Goal: Information Seeking & Learning: Check status

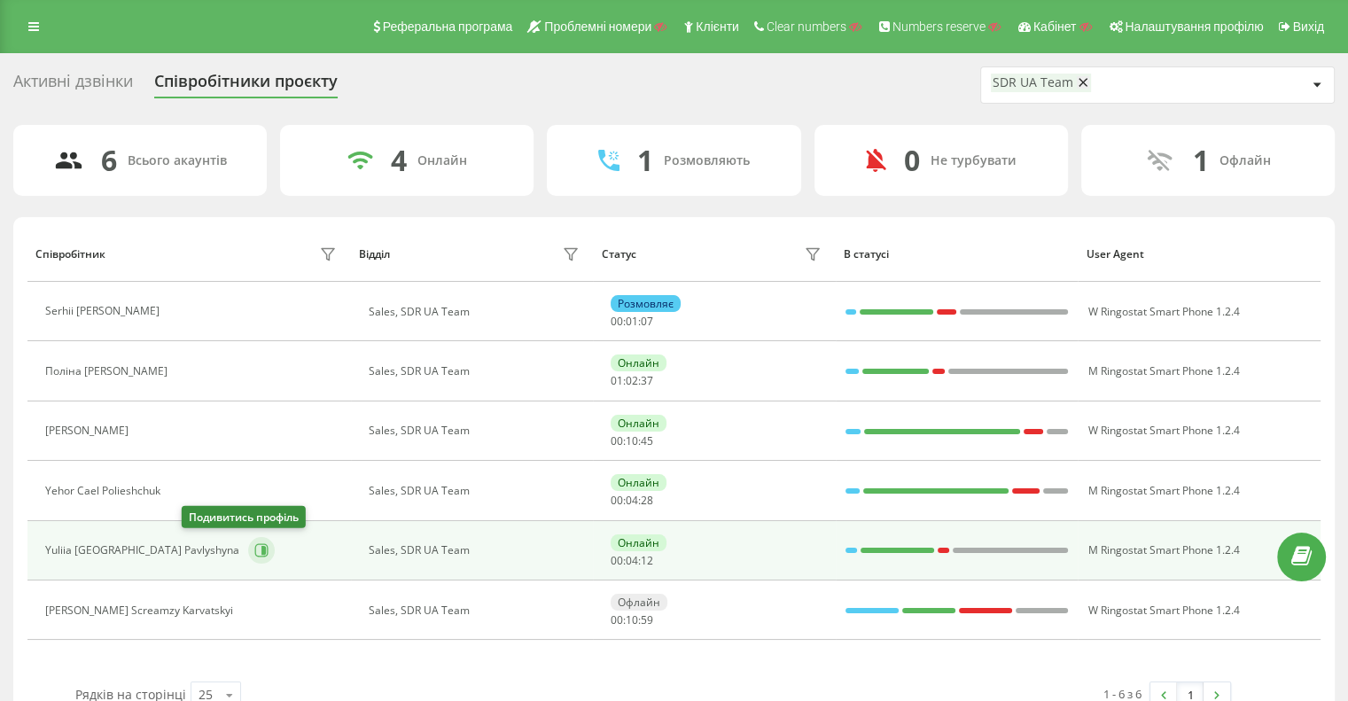
click at [254, 551] on icon at bounding box center [261, 550] width 14 height 14
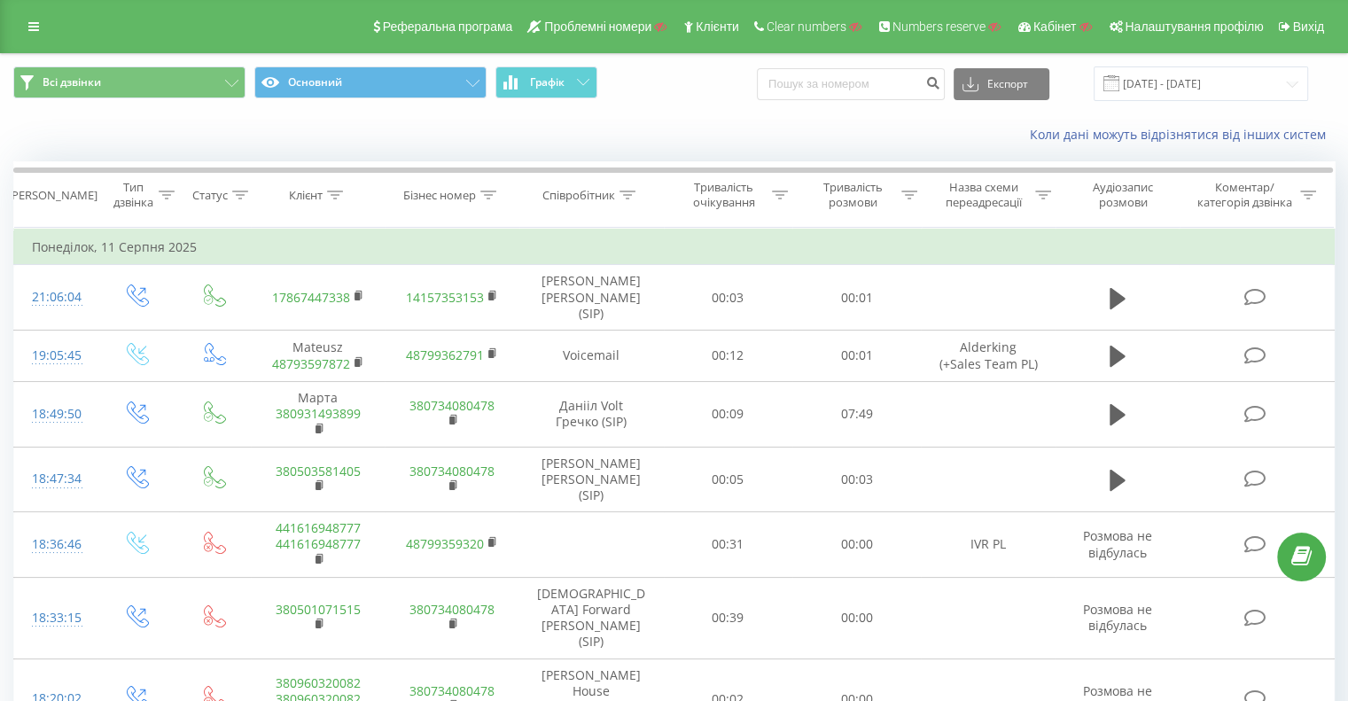
click at [0, 20] on div "Реферальна програма Проблемні номери Клієнти Clear numbers Numbers reserve Кабі…" at bounding box center [674, 26] width 1348 height 53
click at [8, 34] on div "Реферальна програма Проблемні номери Клієнти Clear numbers Numbers reserve Кабі…" at bounding box center [674, 26] width 1348 height 53
click at [37, 34] on link at bounding box center [34, 26] width 32 height 25
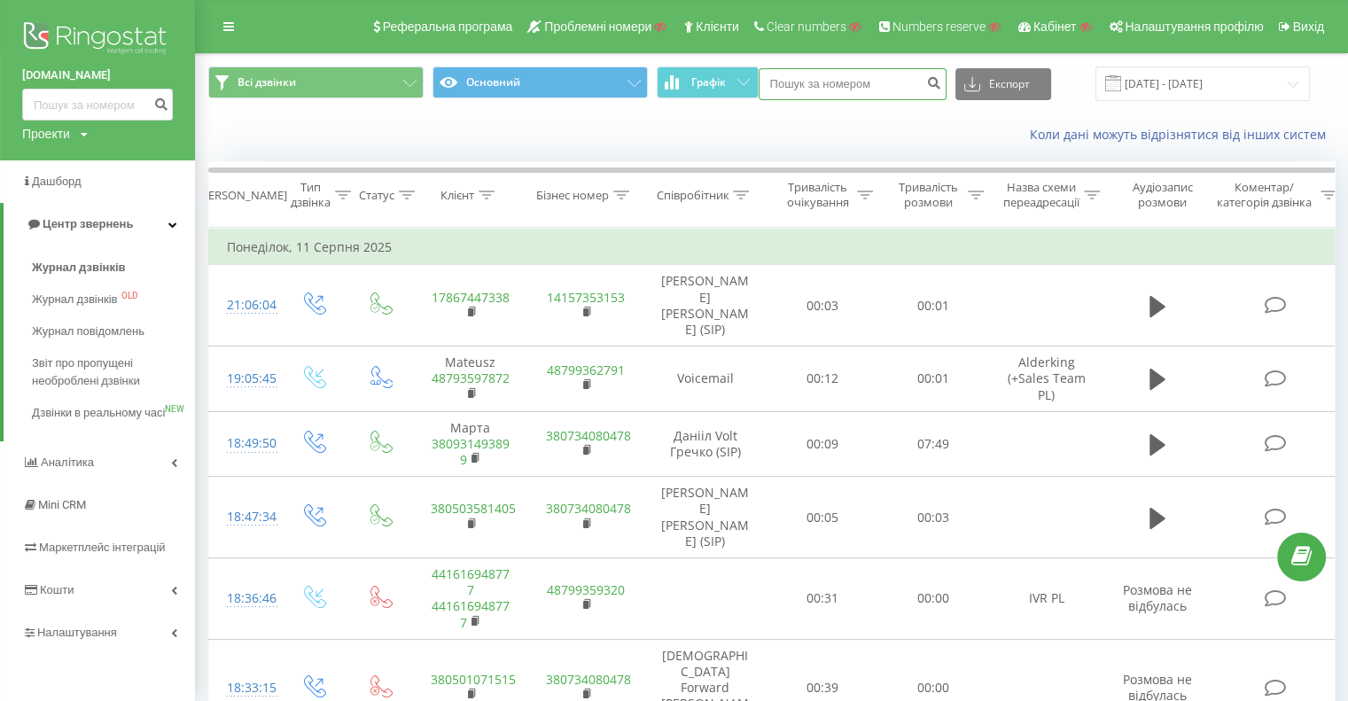
click at [847, 81] on input at bounding box center [853, 84] width 188 height 32
paste input "380661052821"
type input "380661052821"
click at [942, 84] on icon "submit" at bounding box center [934, 80] width 15 height 11
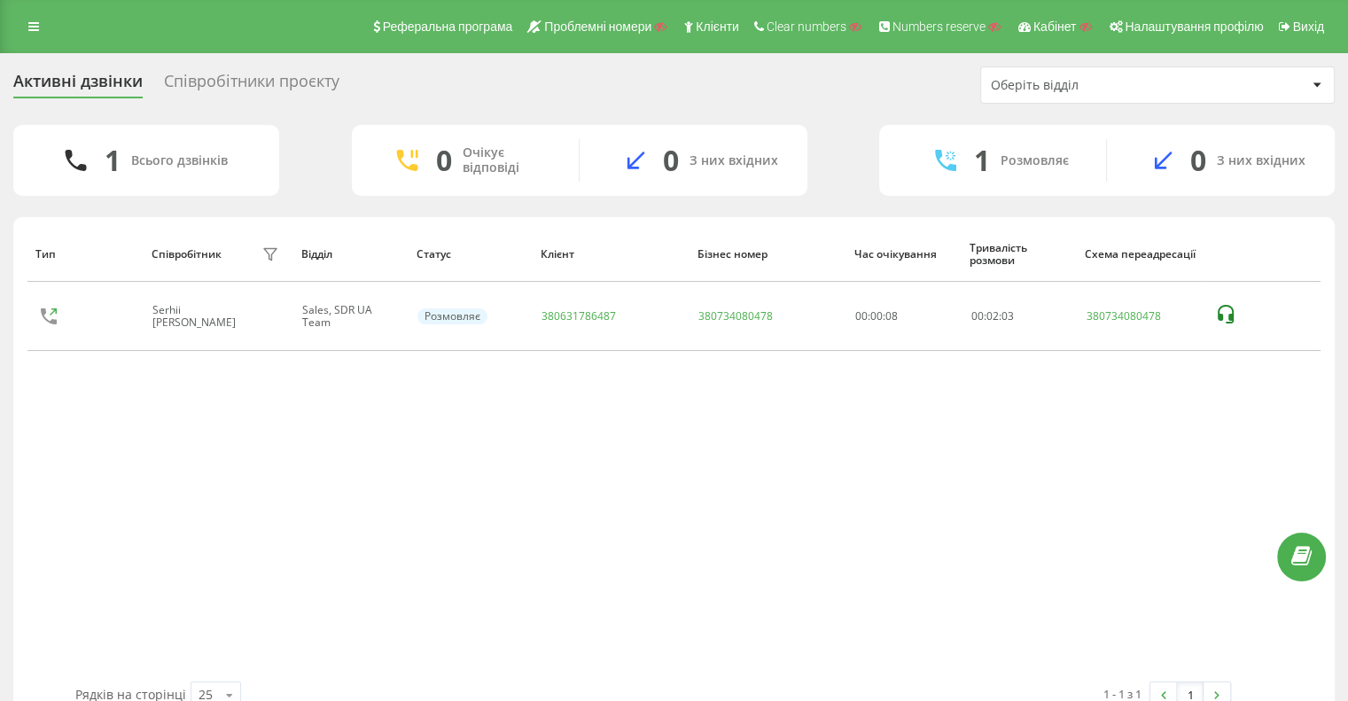
click at [1083, 81] on div "Оберіть відділ" at bounding box center [1097, 85] width 212 height 15
click at [288, 82] on div "Співробітники проєкту" at bounding box center [252, 85] width 176 height 27
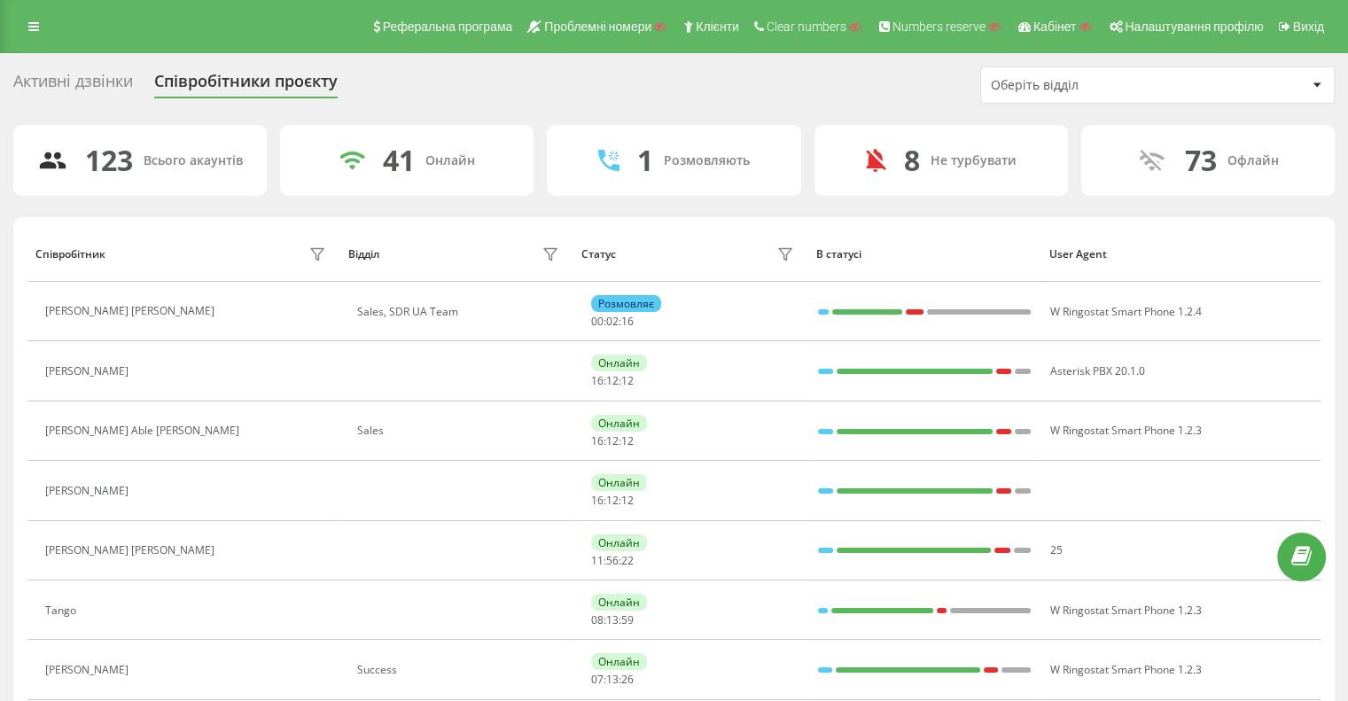
click at [1141, 78] on div "Оберіть відділ" at bounding box center [1097, 85] width 212 height 15
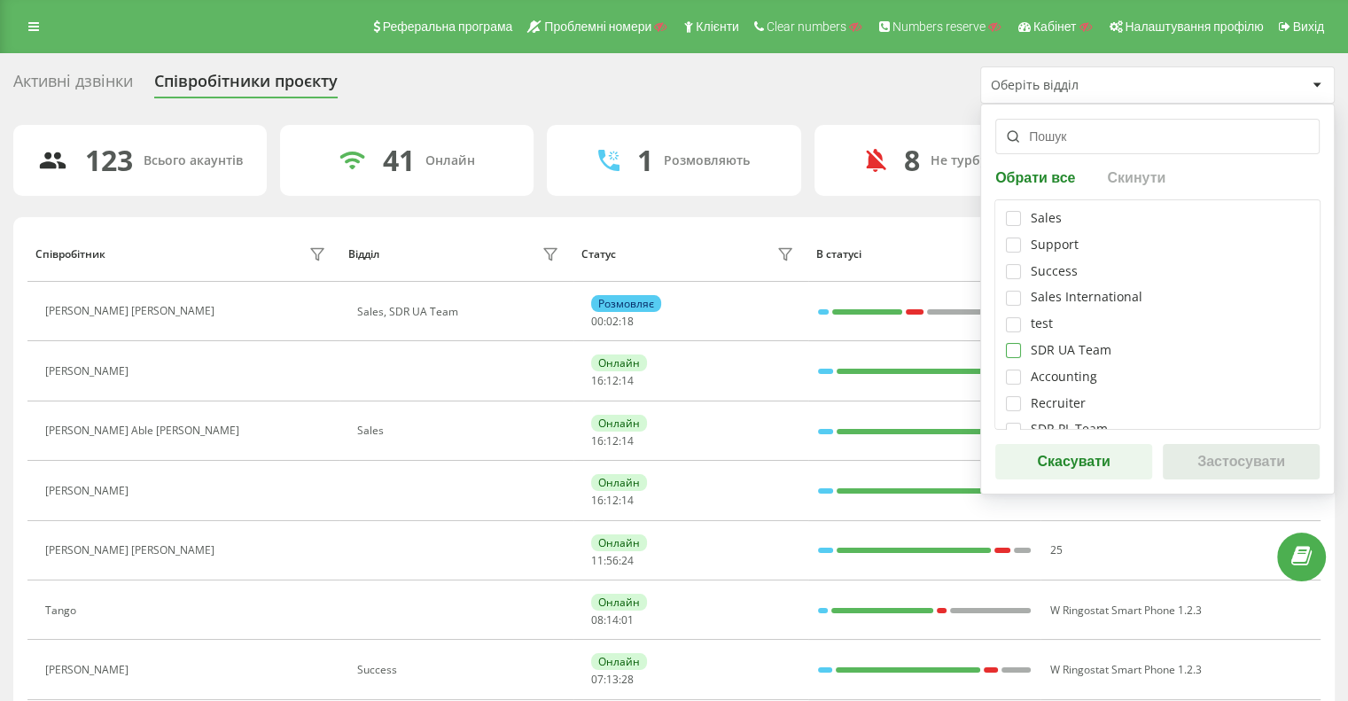
click at [1019, 343] on label at bounding box center [1013, 343] width 15 height 0
checkbox input "true"
click at [1259, 457] on button "Застосувати" at bounding box center [1241, 461] width 157 height 35
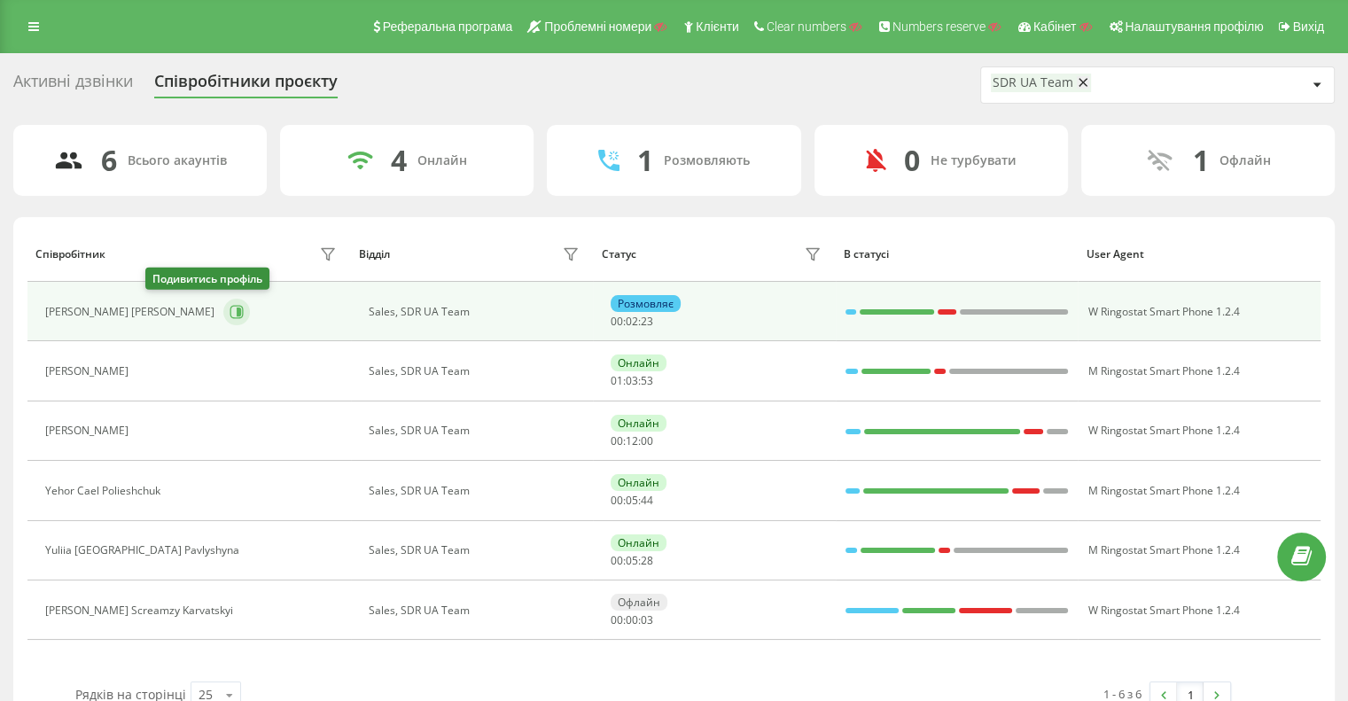
click at [230, 308] on icon at bounding box center [236, 311] width 13 height 13
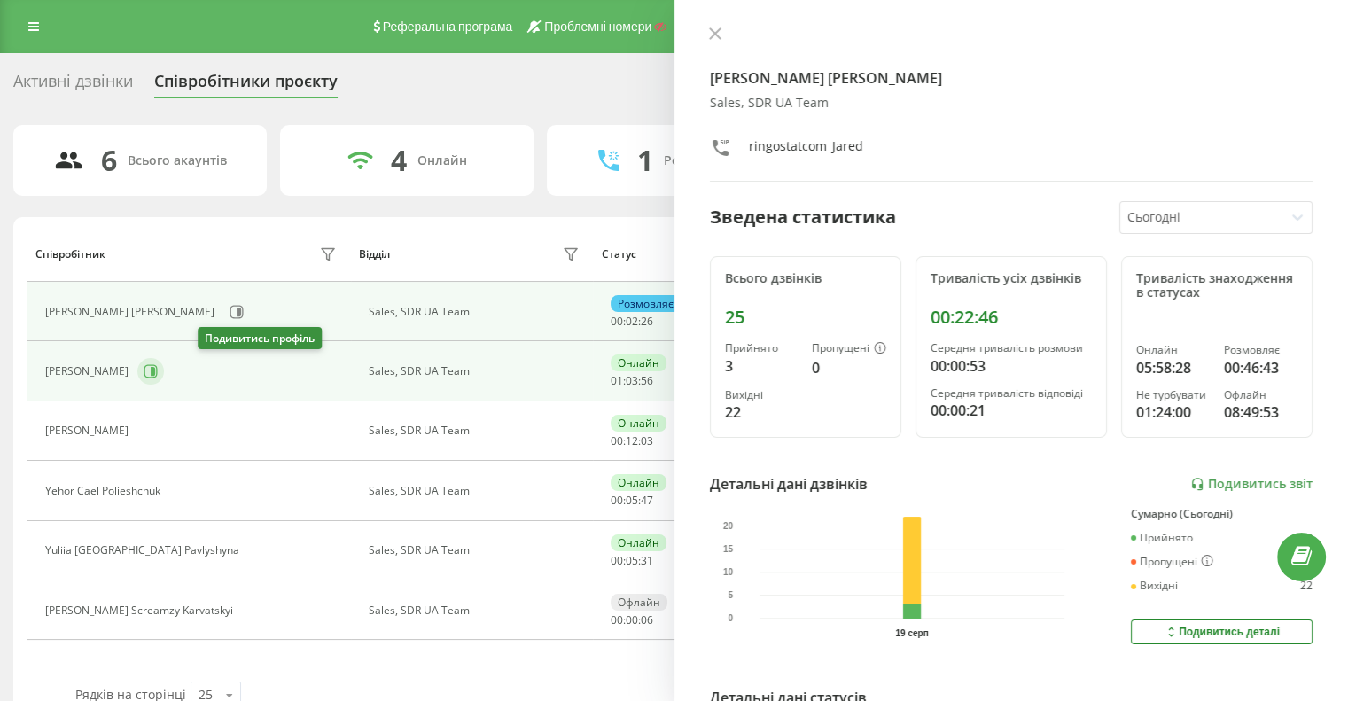
click at [155, 369] on icon at bounding box center [153, 371] width 4 height 9
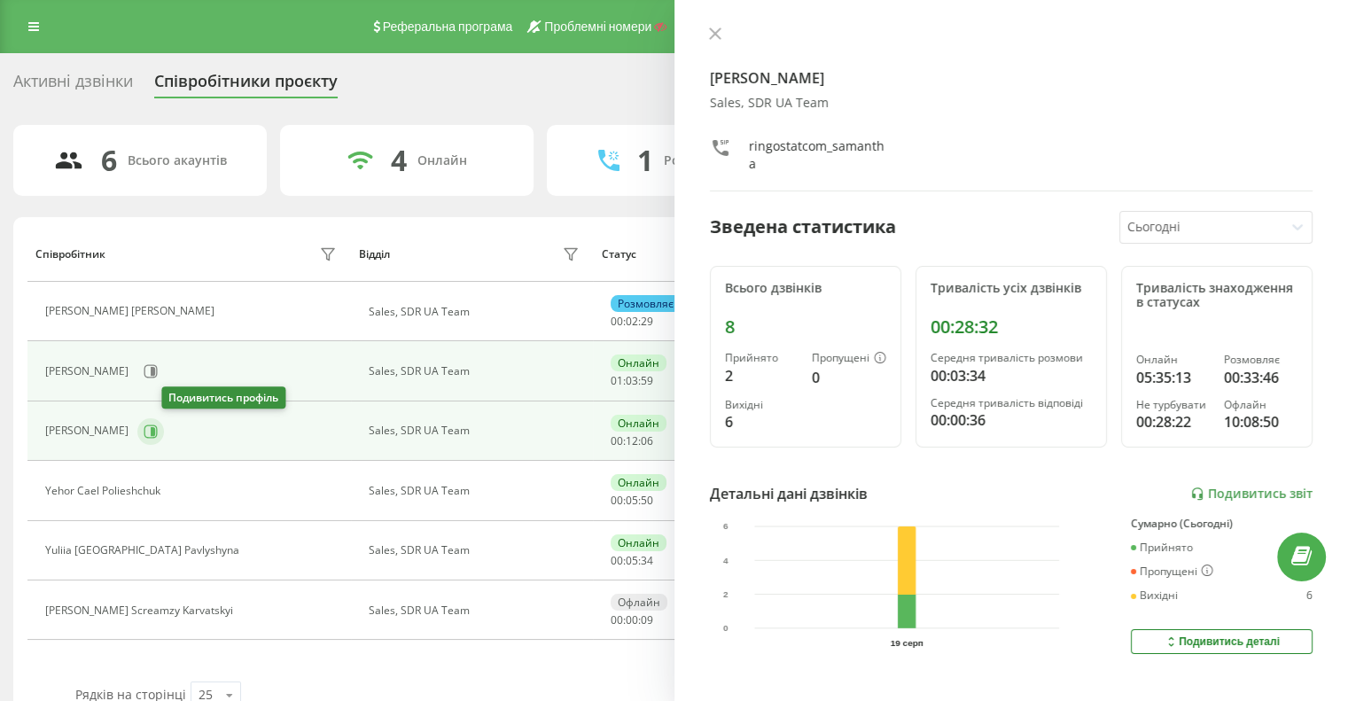
click at [158, 425] on icon at bounding box center [151, 432] width 14 height 14
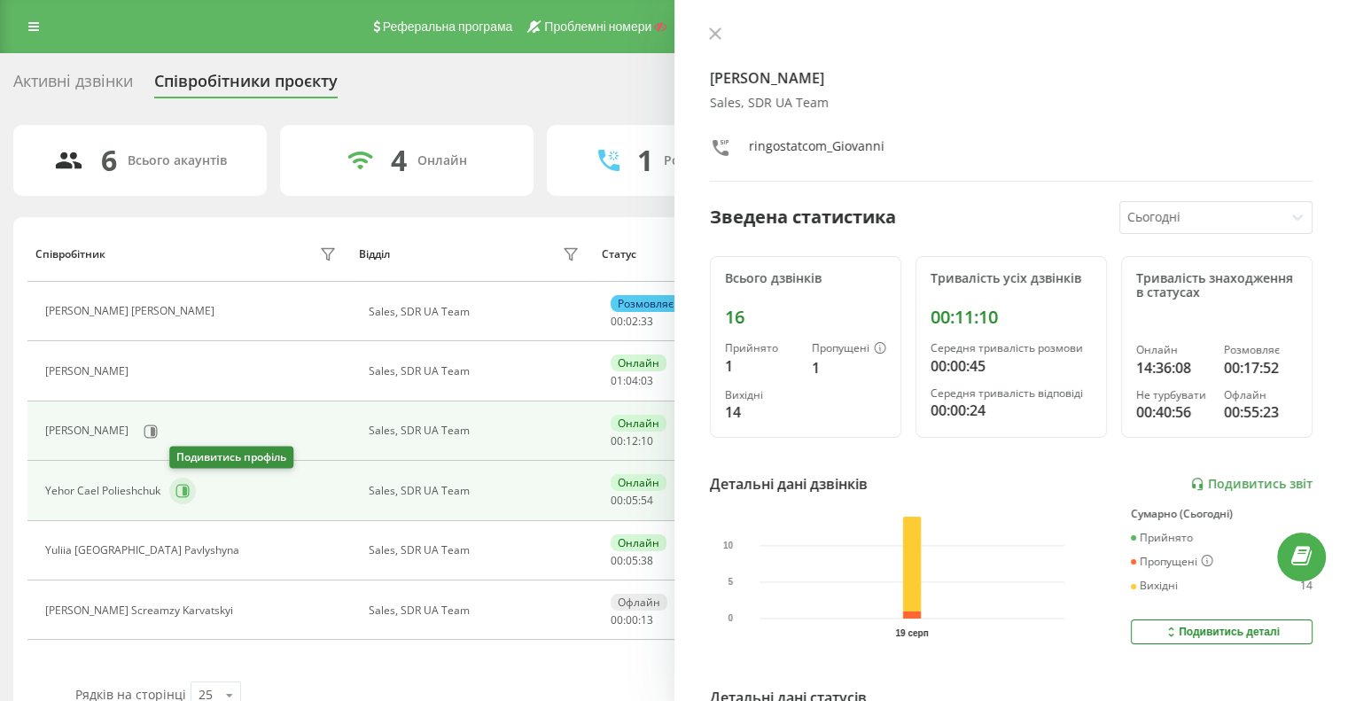
click at [182, 484] on icon at bounding box center [182, 490] width 13 height 13
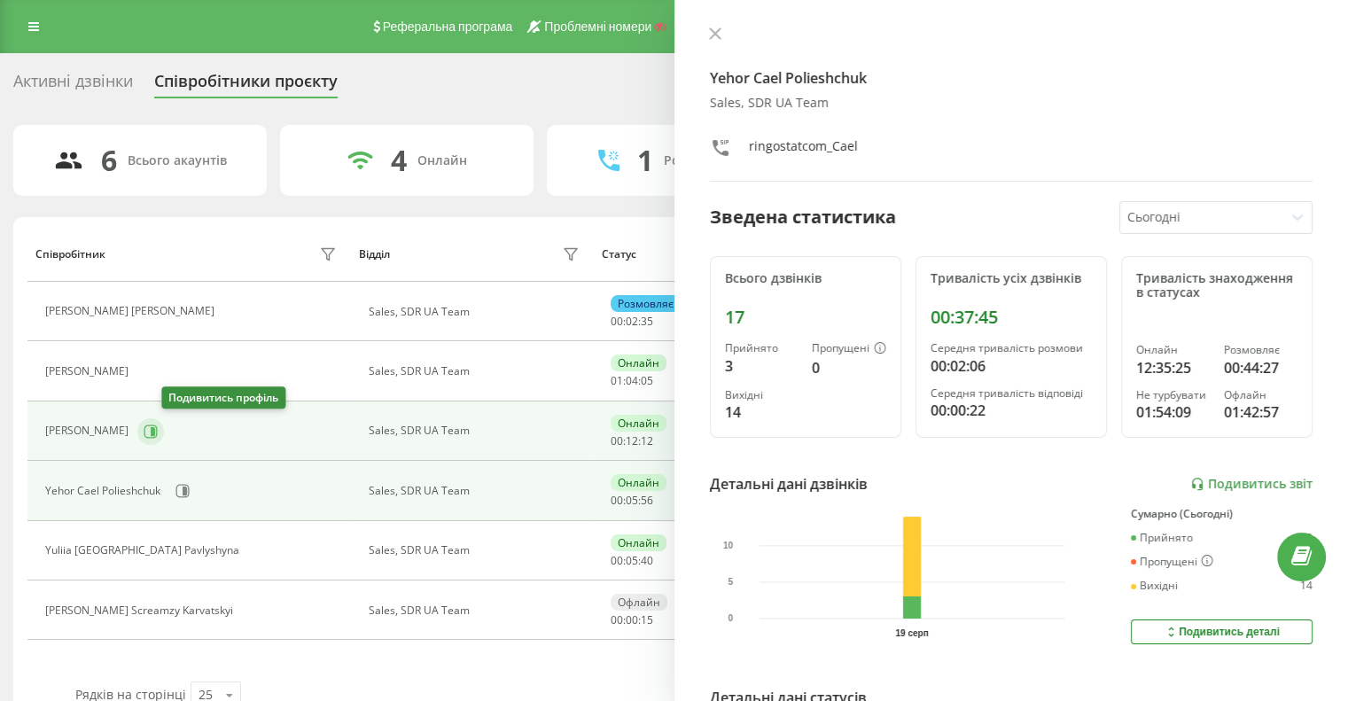
click at [155, 426] on icon at bounding box center [153, 430] width 4 height 9
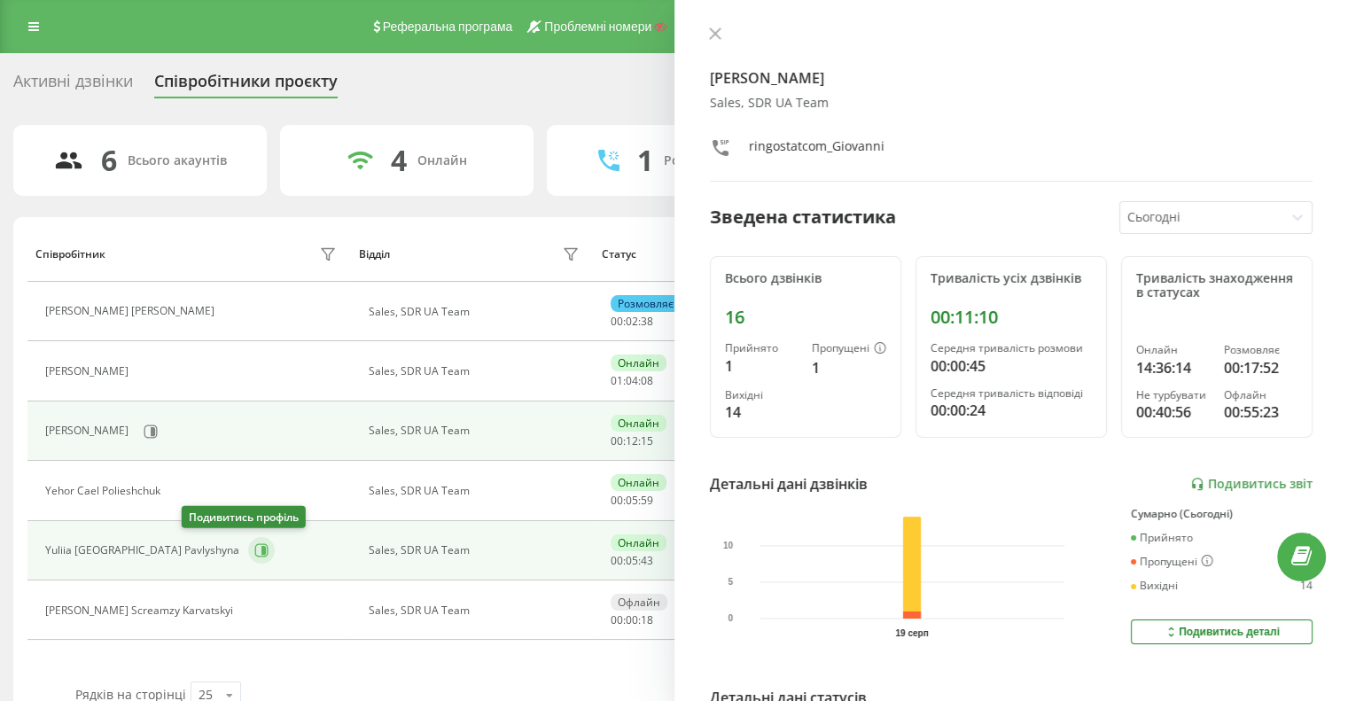
click at [261, 552] on icon at bounding box center [263, 550] width 4 height 9
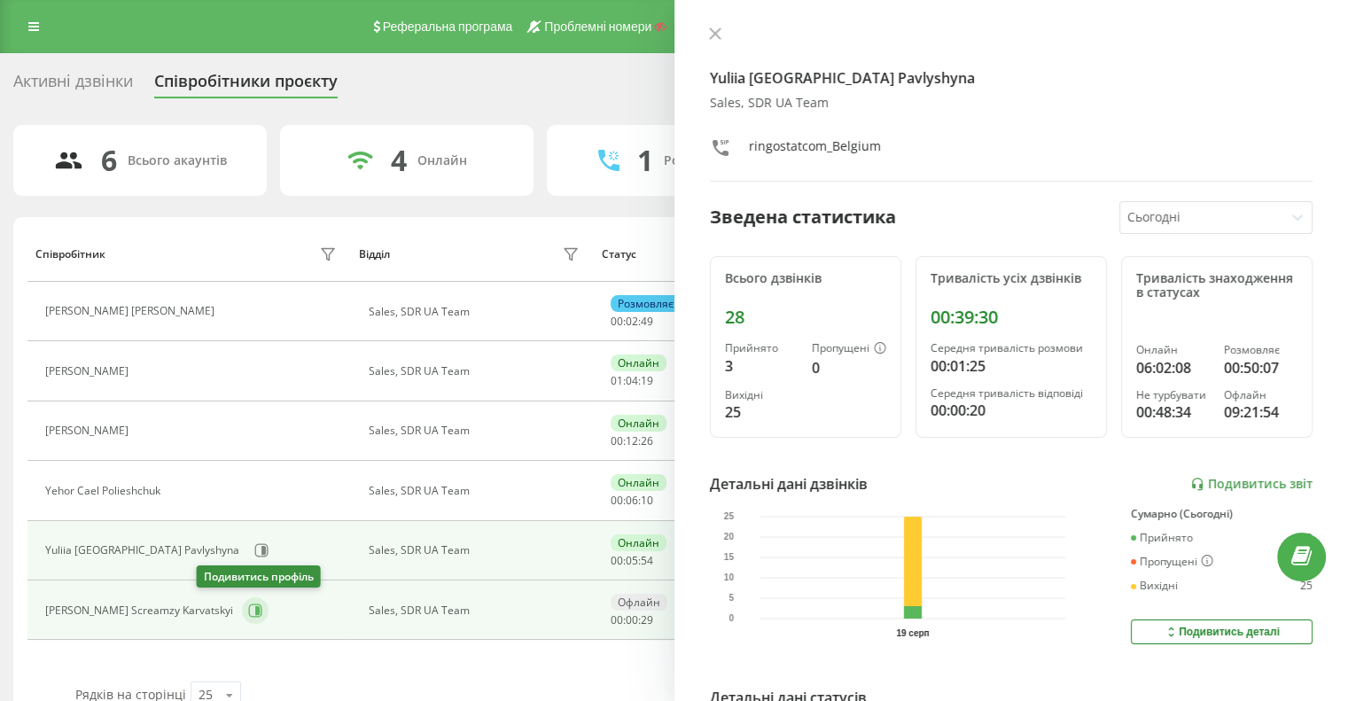
click at [255, 612] on icon at bounding box center [257, 610] width 4 height 9
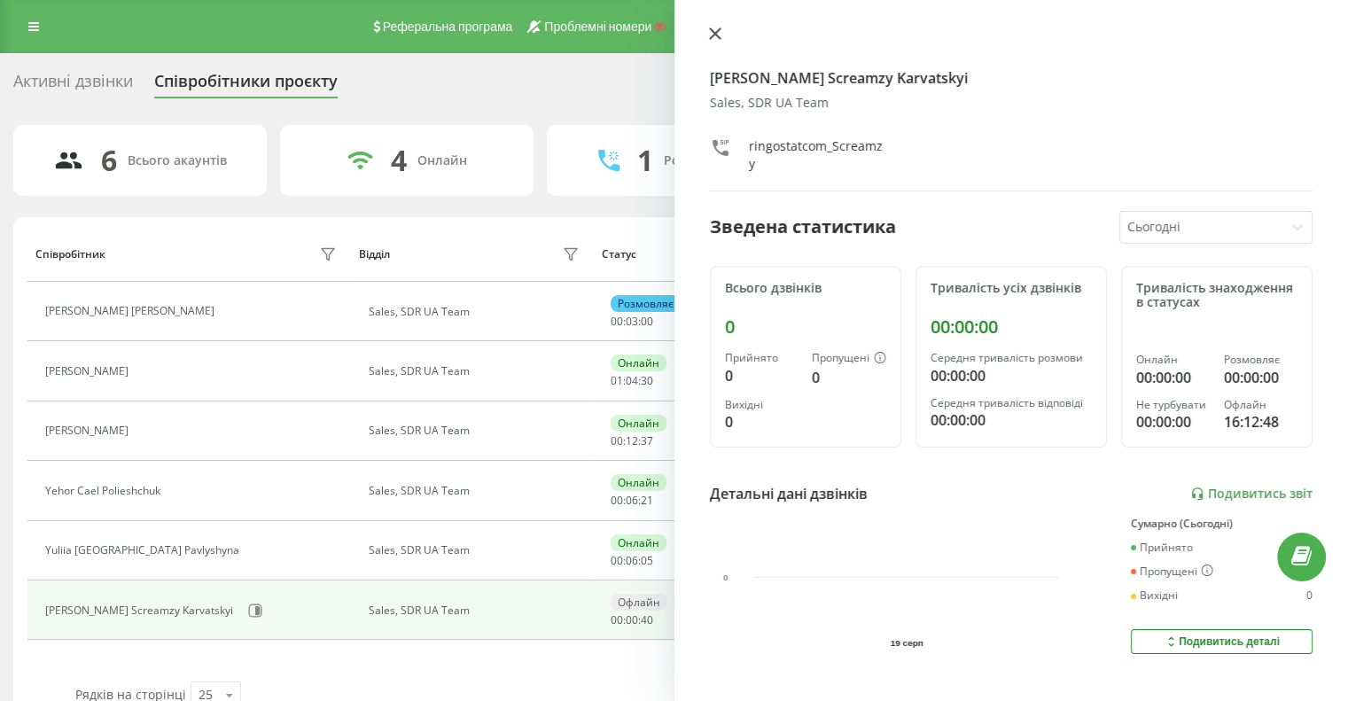
click at [716, 35] on icon at bounding box center [714, 33] width 11 height 11
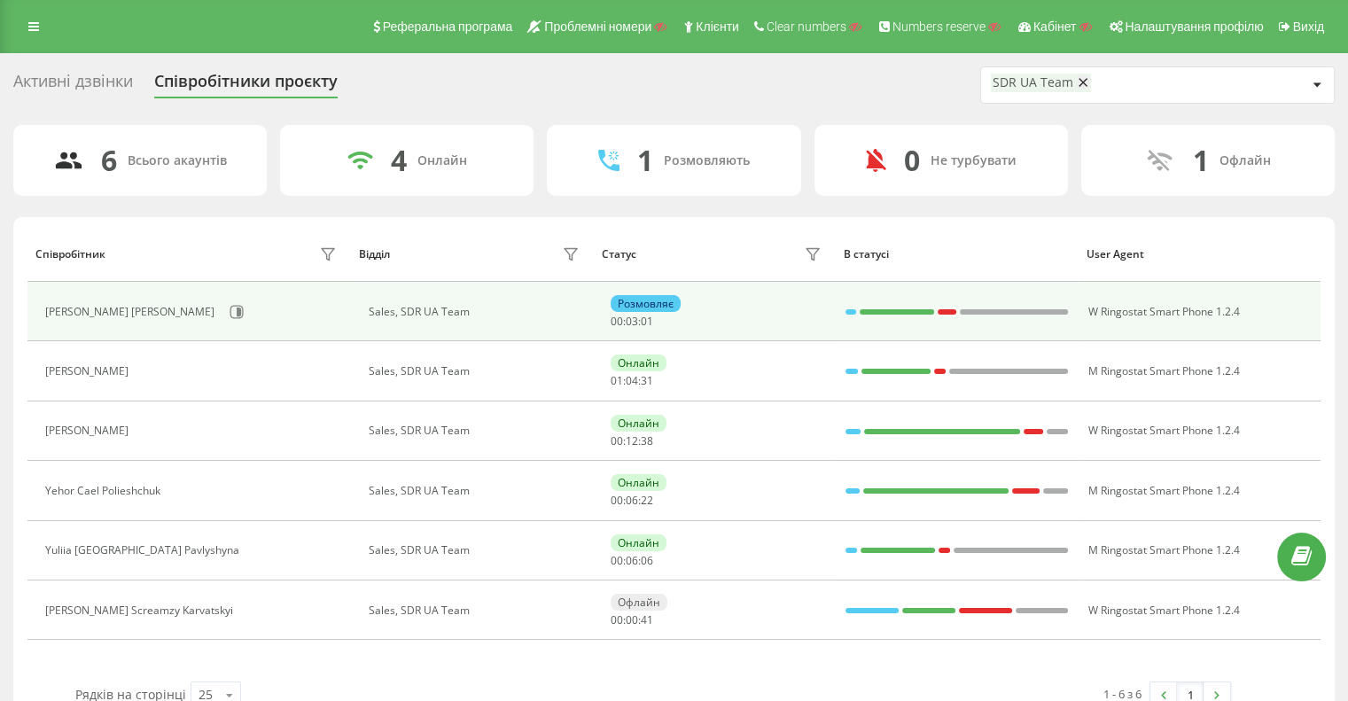
click at [138, 311] on div "Serhii Jared Ruban" at bounding box center [132, 312] width 174 height 12
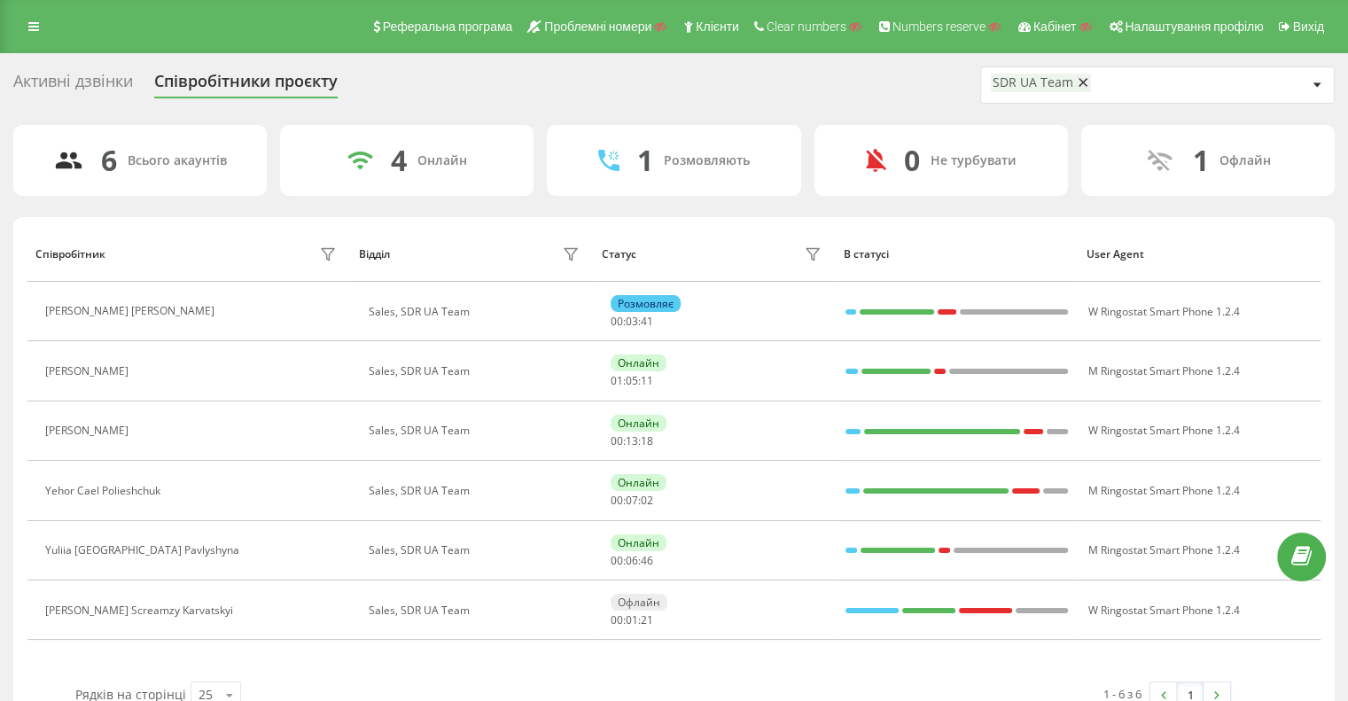
click at [812, 98] on div "Активні дзвінки Співробітники проєкту SDR UA Team" at bounding box center [674, 84] width 1322 height 37
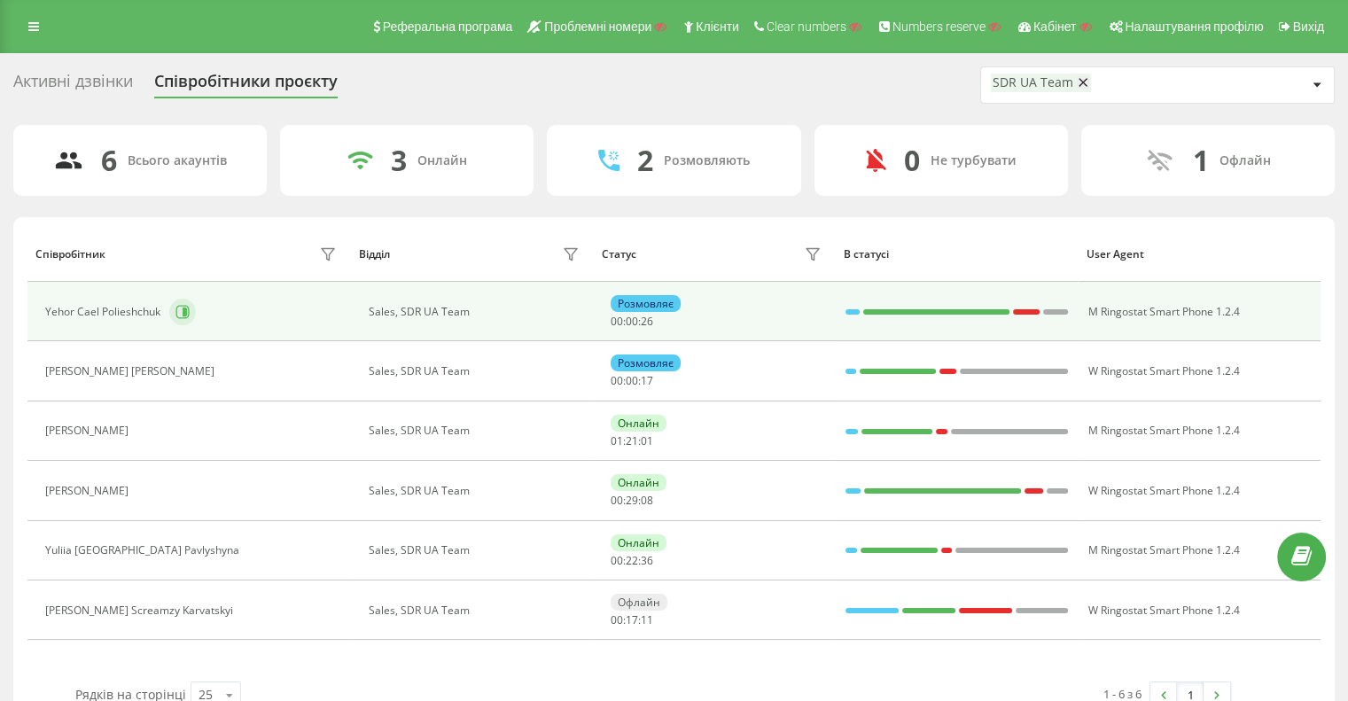
click at [172, 301] on button at bounding box center [182, 312] width 27 height 27
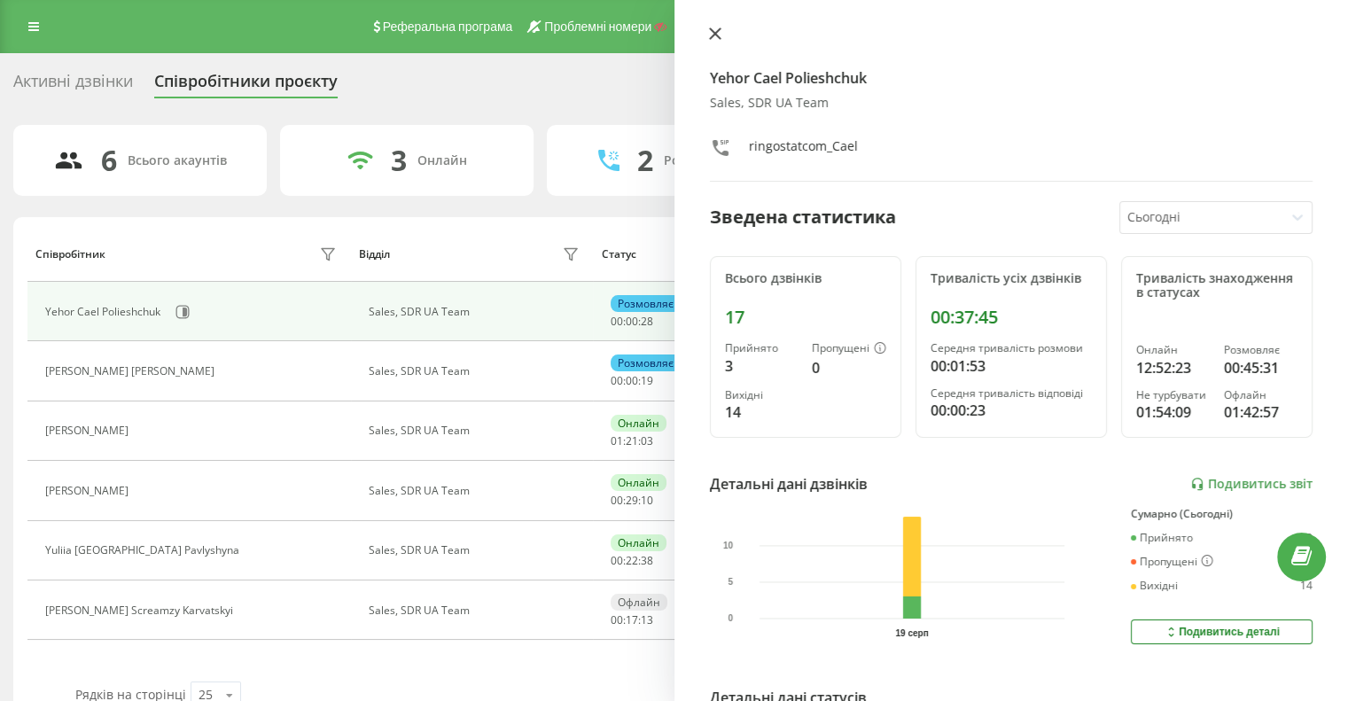
click at [714, 32] on icon at bounding box center [715, 33] width 12 height 12
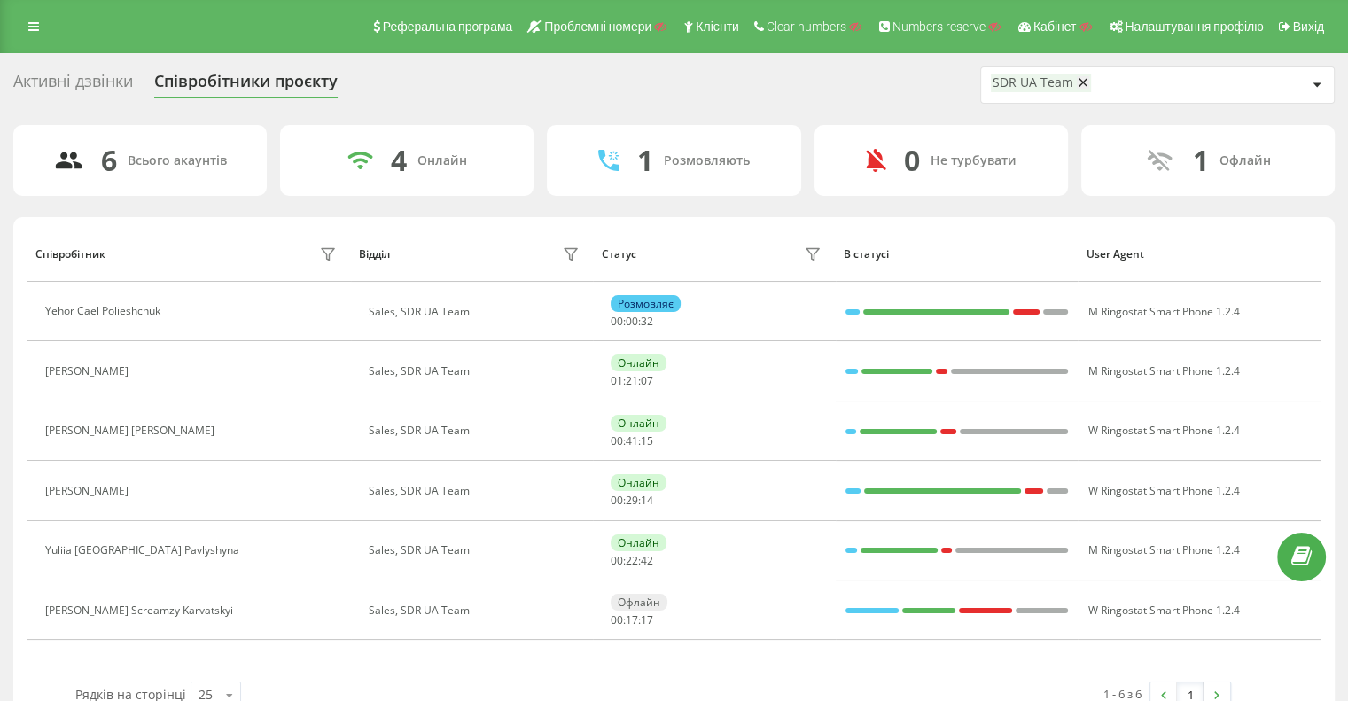
click at [693, 145] on div "1 Розмовляють" at bounding box center [674, 160] width 254 height 71
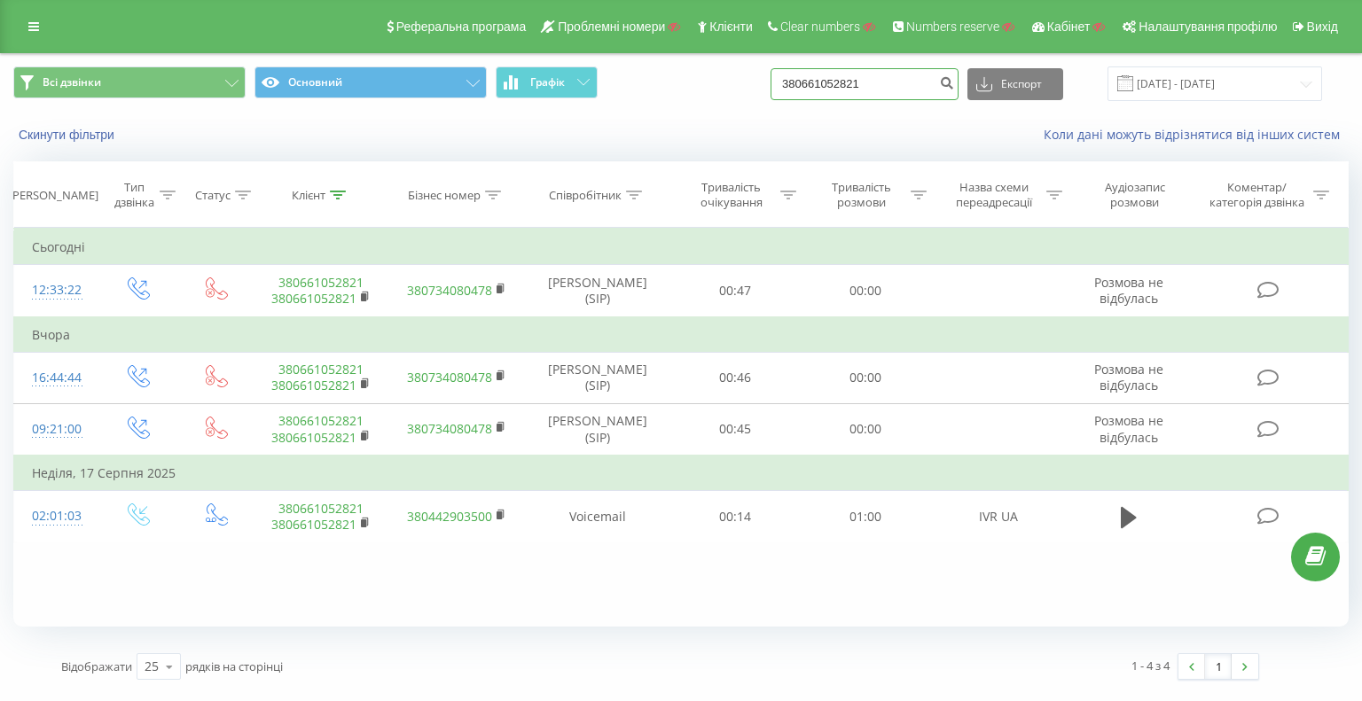
drag, startPoint x: 741, startPoint y: 74, endPoint x: 560, endPoint y: 56, distance: 181.7
click at [674, 68] on div "Всі дзвінки Основний Графік 380661052821 Експорт .csv .xls .xlsx 19.05.2025 - 1…" at bounding box center [680, 83] width 1335 height 35
paste input "31400540"
type input "380631400540"
click at [954, 83] on icon "submit" at bounding box center [946, 80] width 15 height 11
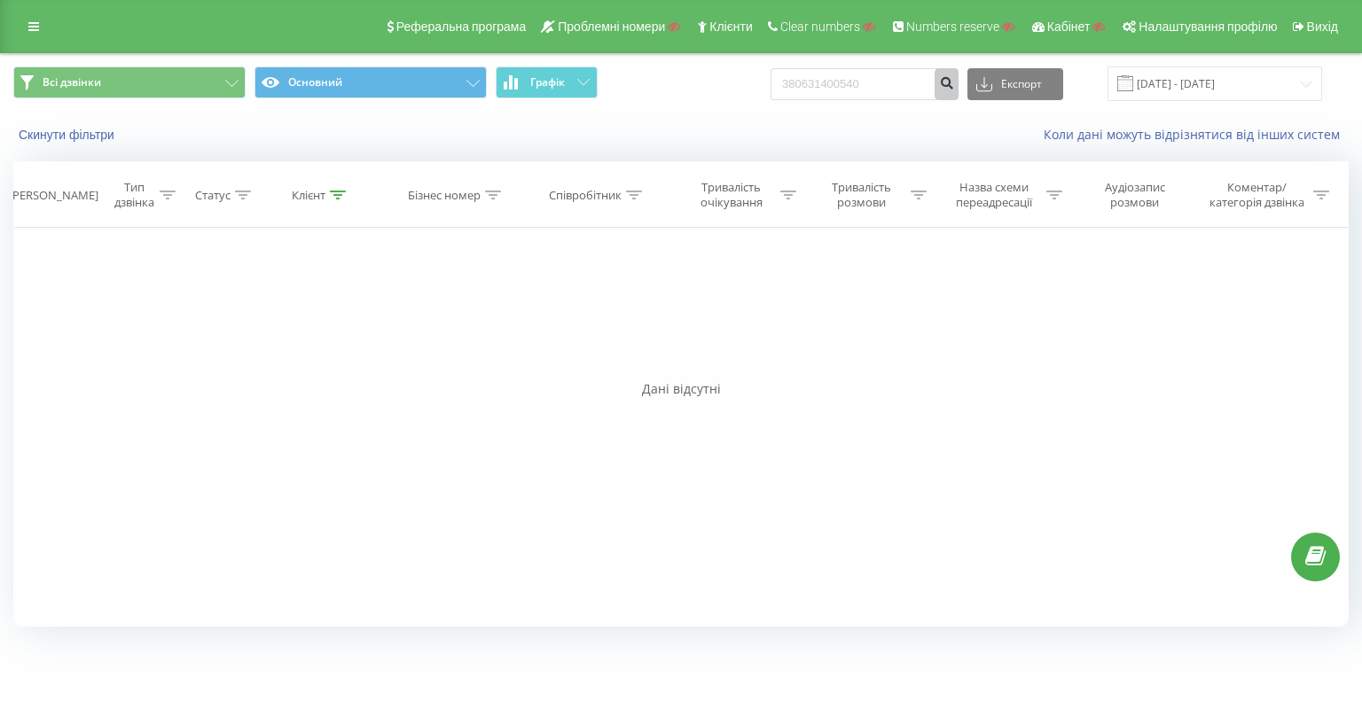
click at [954, 81] on icon "submit" at bounding box center [946, 80] width 15 height 11
drag, startPoint x: 884, startPoint y: 79, endPoint x: 609, endPoint y: 82, distance: 274.8
click at [629, 82] on div "Всі дзвінки Основний Графік 380631400540 Експорт .csv .xls .xlsx 19.05.2025 - 1…" at bounding box center [680, 83] width 1335 height 35
paste input "8777114707"
type input "87771147070"
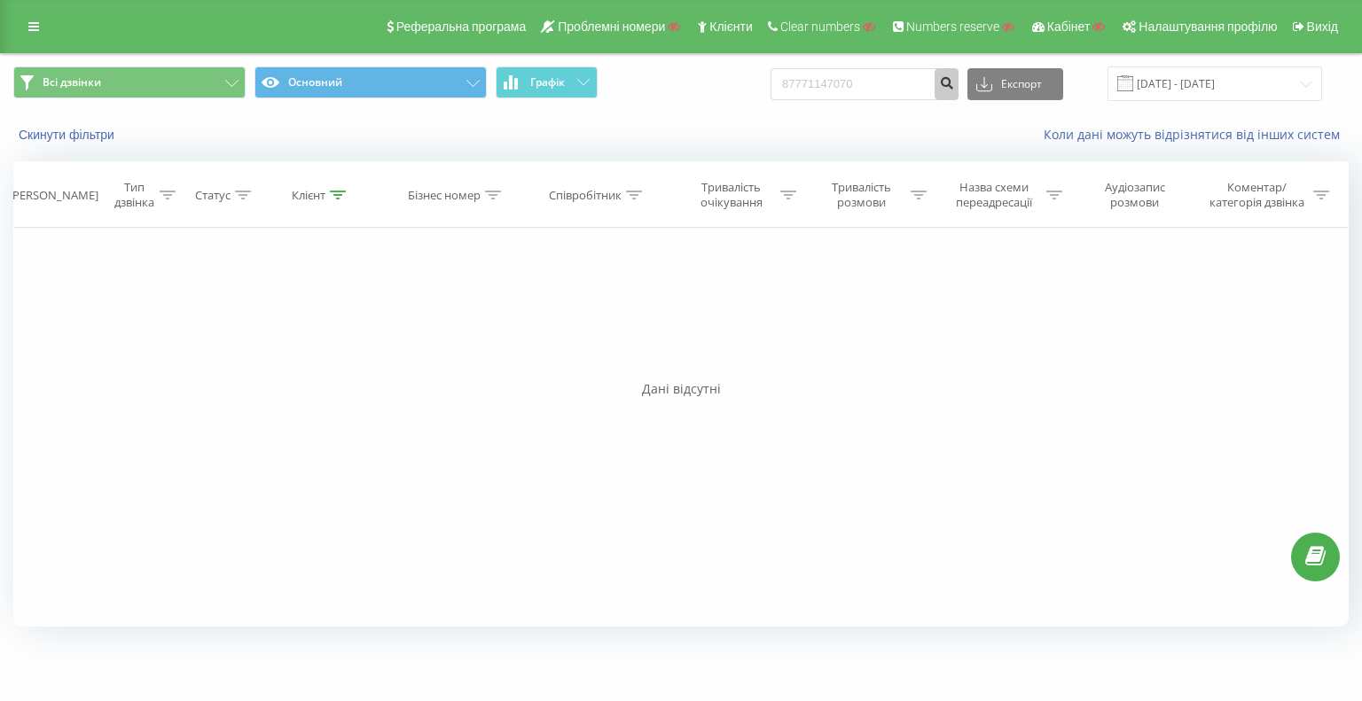
click at [954, 84] on icon "submit" at bounding box center [946, 80] width 15 height 11
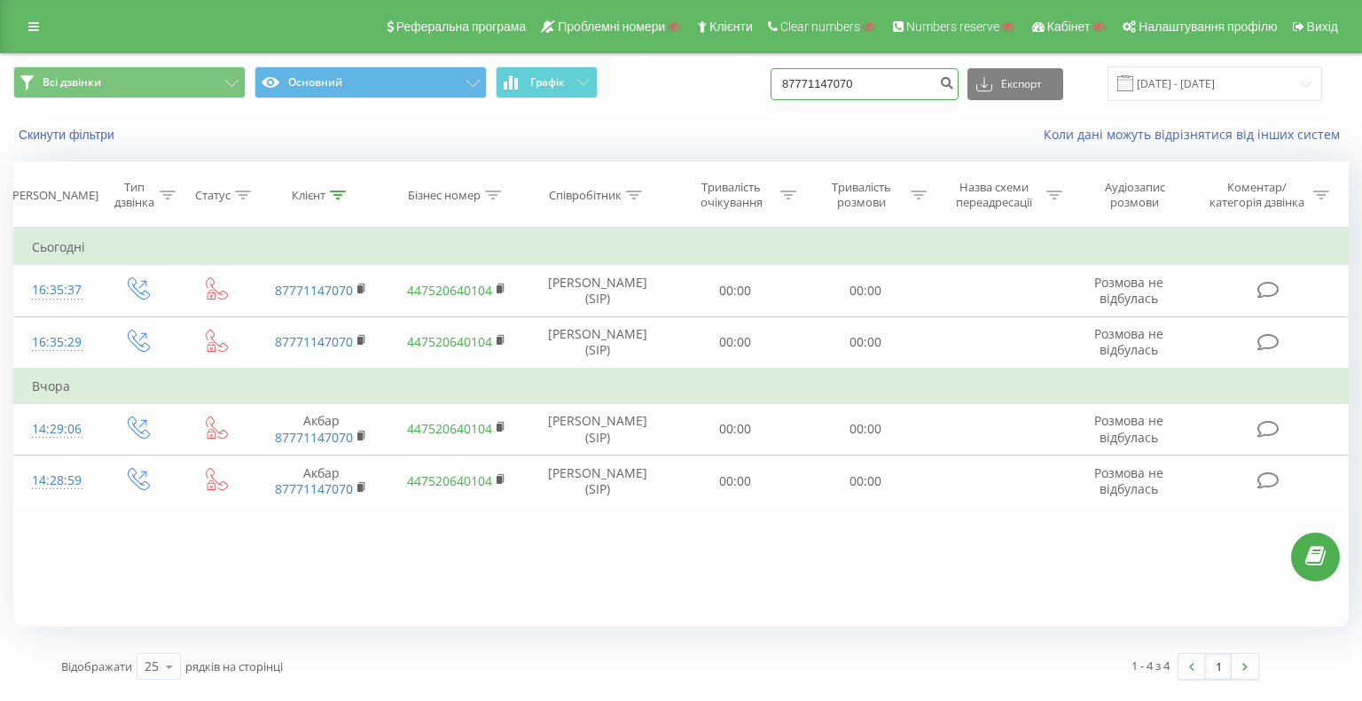
drag, startPoint x: 878, startPoint y: 90, endPoint x: 781, endPoint y: 90, distance: 97.5
click at [806, 90] on input "87771147070" at bounding box center [864, 84] width 188 height 32
paste input "77718447765"
type input "77718447765"
click at [954, 83] on icon "submit" at bounding box center [946, 80] width 15 height 11
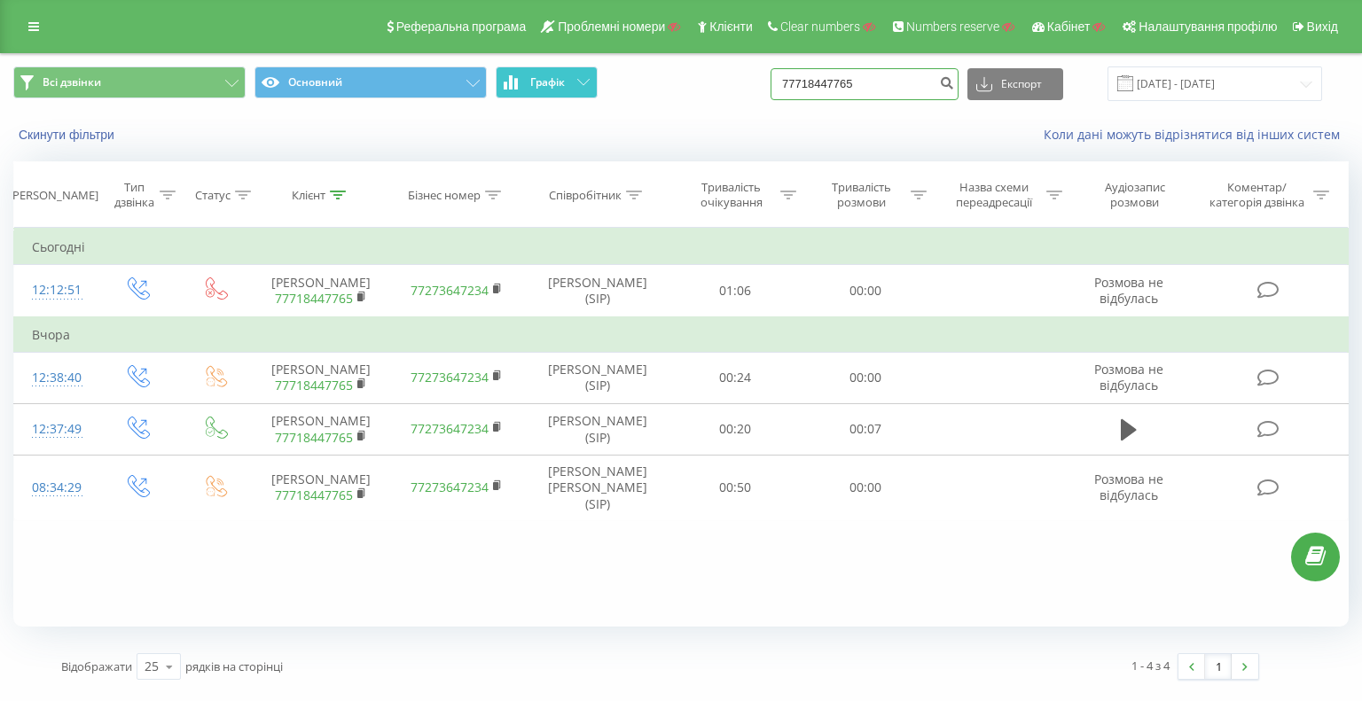
drag, startPoint x: 866, startPoint y: 82, endPoint x: 553, endPoint y: 77, distance: 312.9
click at [713, 80] on div "Всі дзвінки Основний Графік 77718447765 Експорт .csv .xls .xlsx 19.05.2025 - 19…" at bounding box center [680, 83] width 1335 height 35
paste input "380631400540"
type input "380631400540"
click at [954, 84] on icon "submit" at bounding box center [946, 80] width 15 height 11
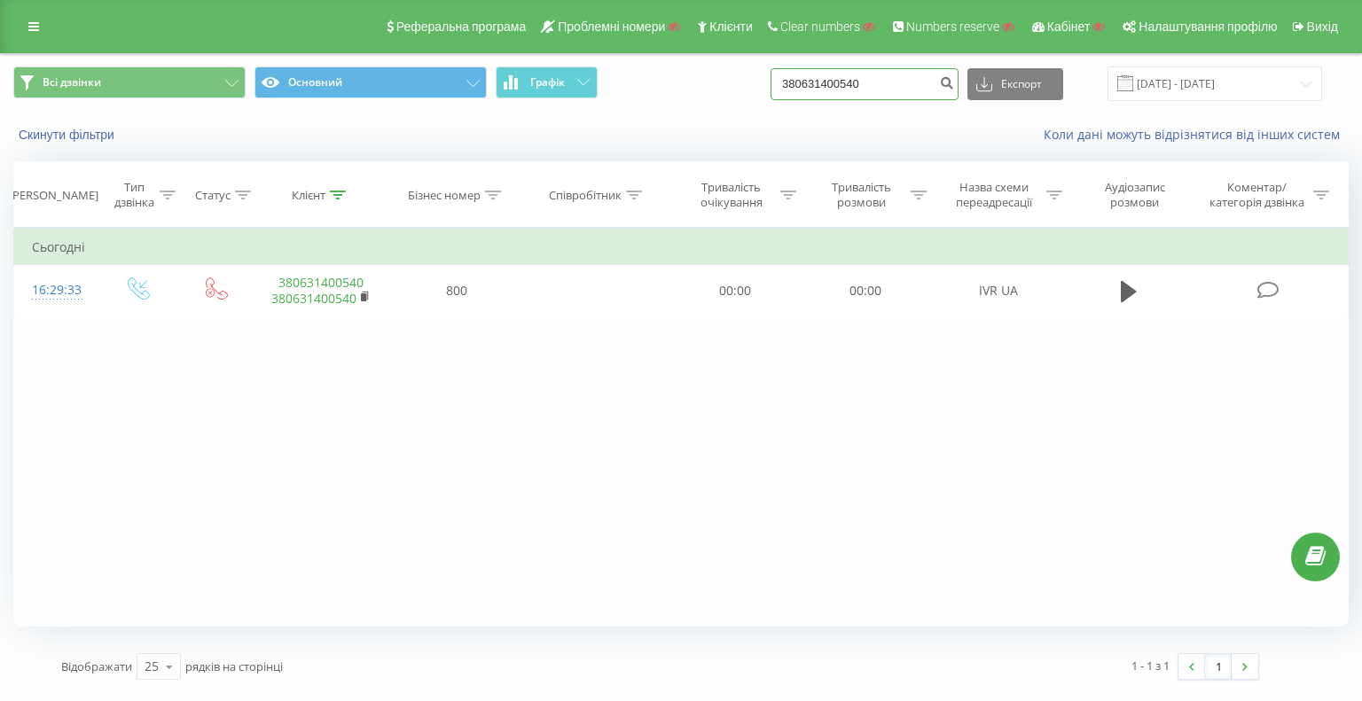
click at [604, 66] on div "Всі дзвінки Основний Графік 380631400540 Експорт .csv .xls .xlsx 19.05.2025 - 1…" at bounding box center [681, 83] width 1360 height 59
paste input "77716917922"
click at [949, 76] on input "77716917922" at bounding box center [864, 84] width 188 height 32
type input "77716917922"
click at [954, 80] on icon "submit" at bounding box center [946, 80] width 15 height 11
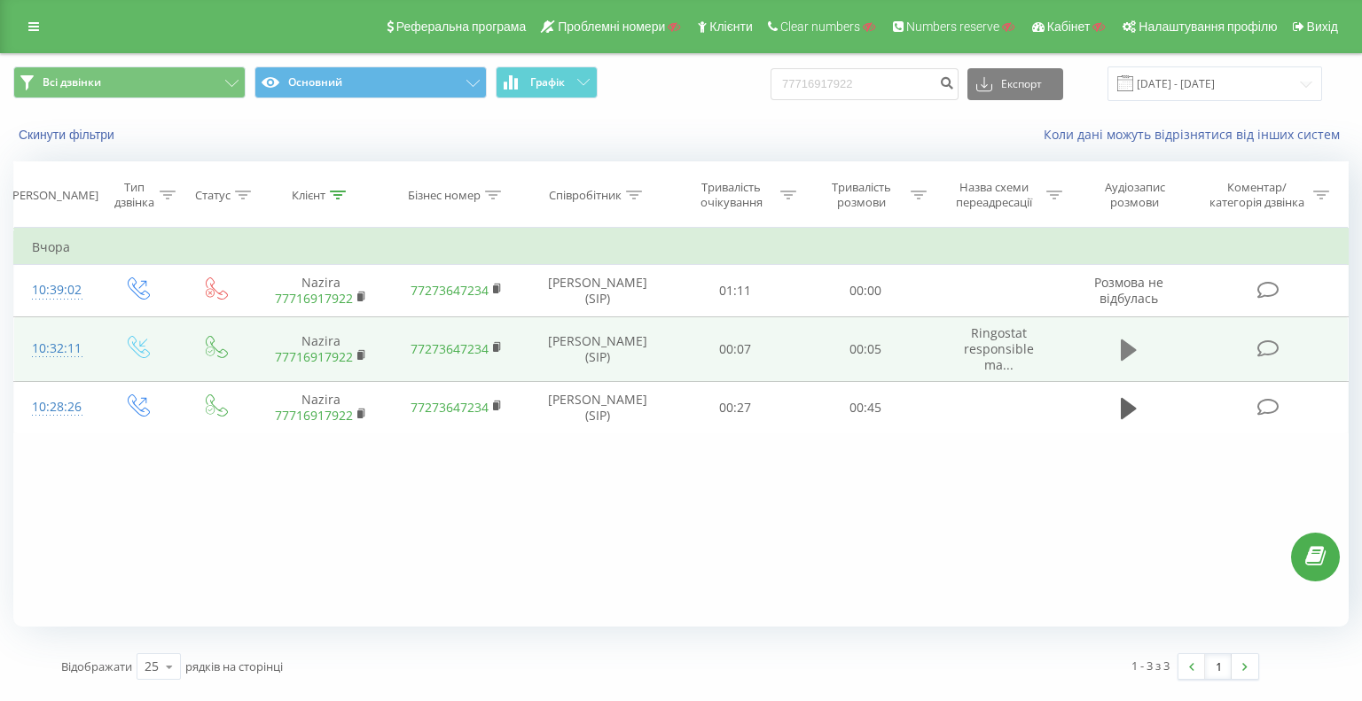
click at [1131, 343] on icon at bounding box center [1128, 350] width 16 height 21
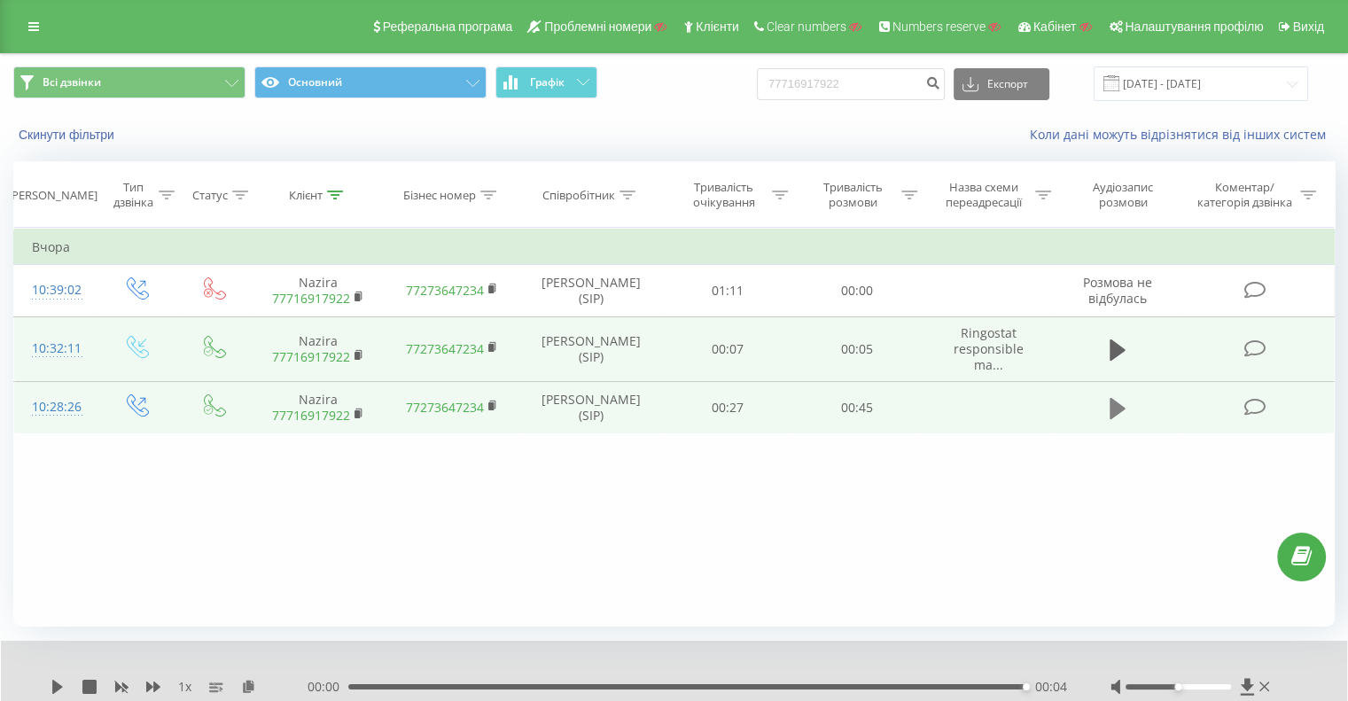
click at [1121, 412] on icon at bounding box center [1118, 408] width 16 height 25
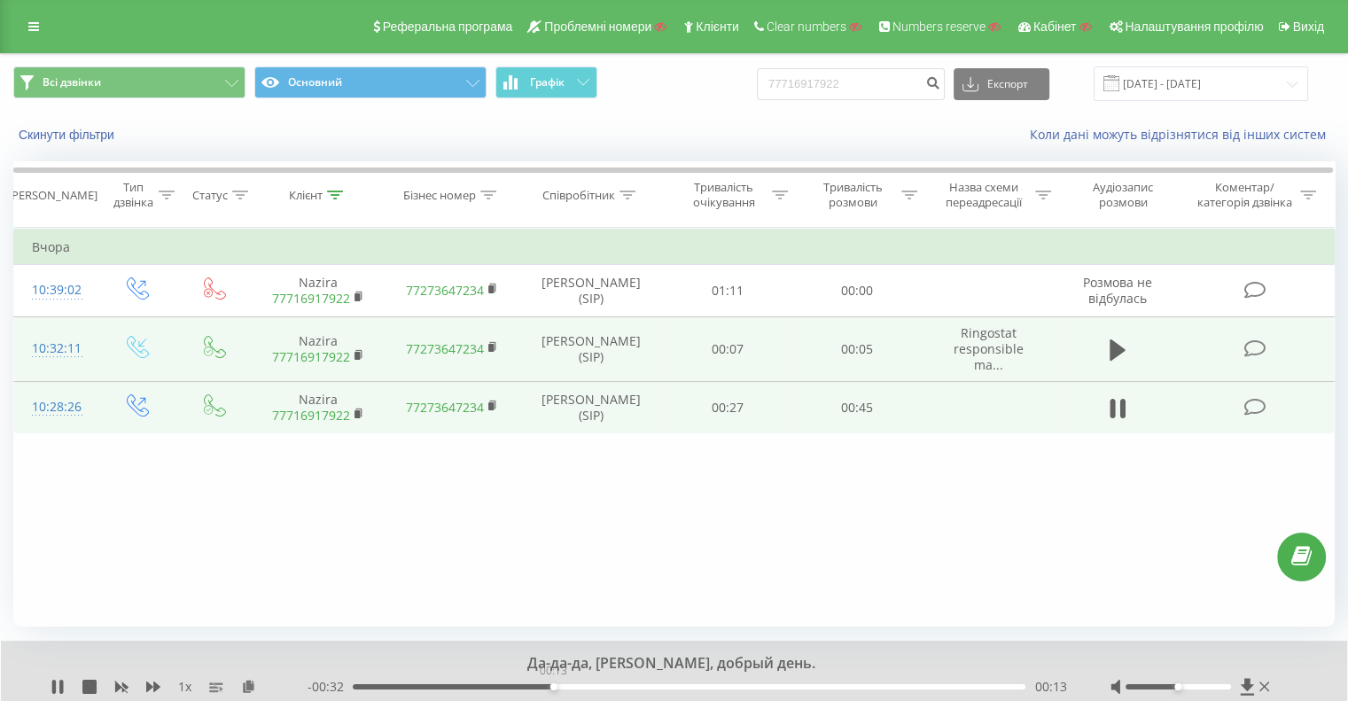
drag, startPoint x: 553, startPoint y: 683, endPoint x: 594, endPoint y: 683, distance: 40.8
click at [586, 684] on div "00:13" at bounding box center [689, 686] width 673 height 5
click at [730, 688] on div "00:17" at bounding box center [689, 686] width 673 height 5
click at [855, 687] on div "00:27" at bounding box center [689, 686] width 673 height 5
drag, startPoint x: 932, startPoint y: 686, endPoint x: 986, endPoint y: 687, distance: 54.1
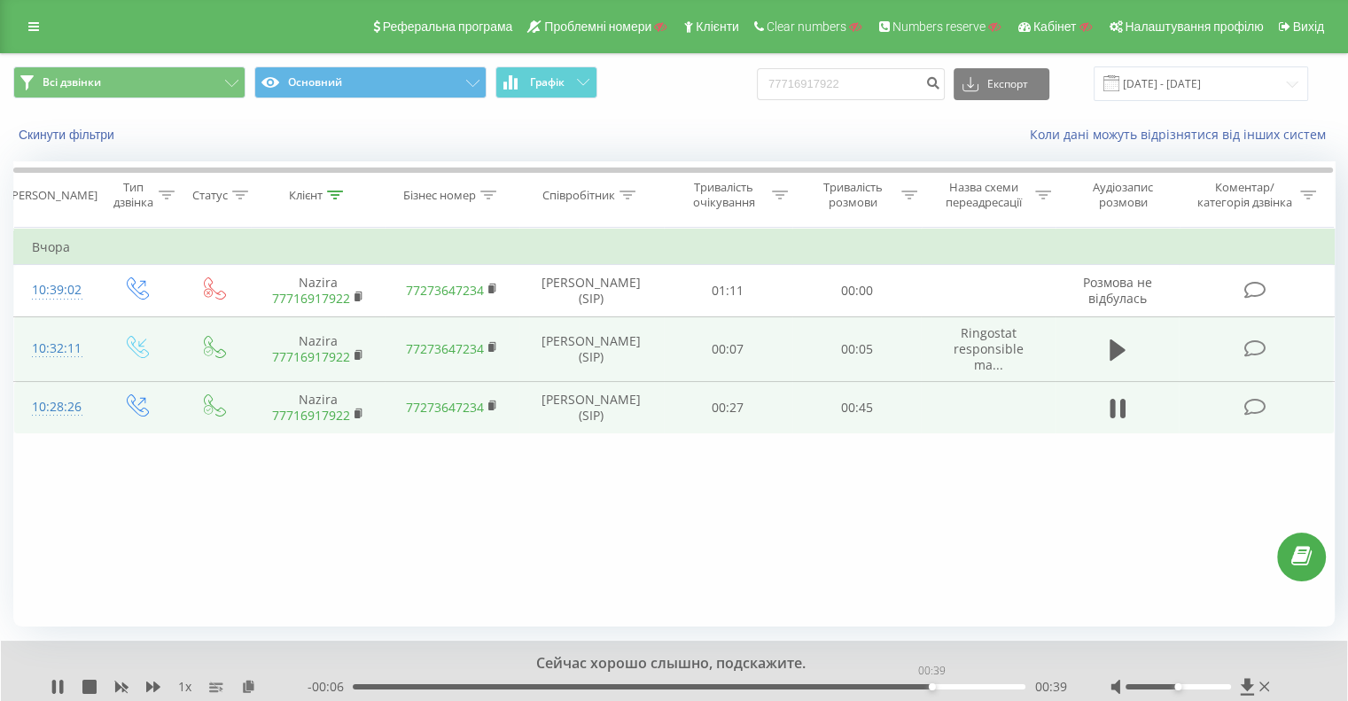
click at [961, 686] on div "00:39" at bounding box center [689, 686] width 673 height 5
click at [1107, 410] on button at bounding box center [1117, 408] width 27 height 27
drag, startPoint x: 872, startPoint y: 81, endPoint x: 540, endPoint y: 94, distance: 332.7
click at [550, 90] on div "Всі дзвінки Основний Графік 77716917922 Експорт .csv .xls .xlsx 19.05.2025 - 19…" at bounding box center [674, 83] width 1322 height 35
click at [940, 82] on icon "submit" at bounding box center [932, 80] width 15 height 11
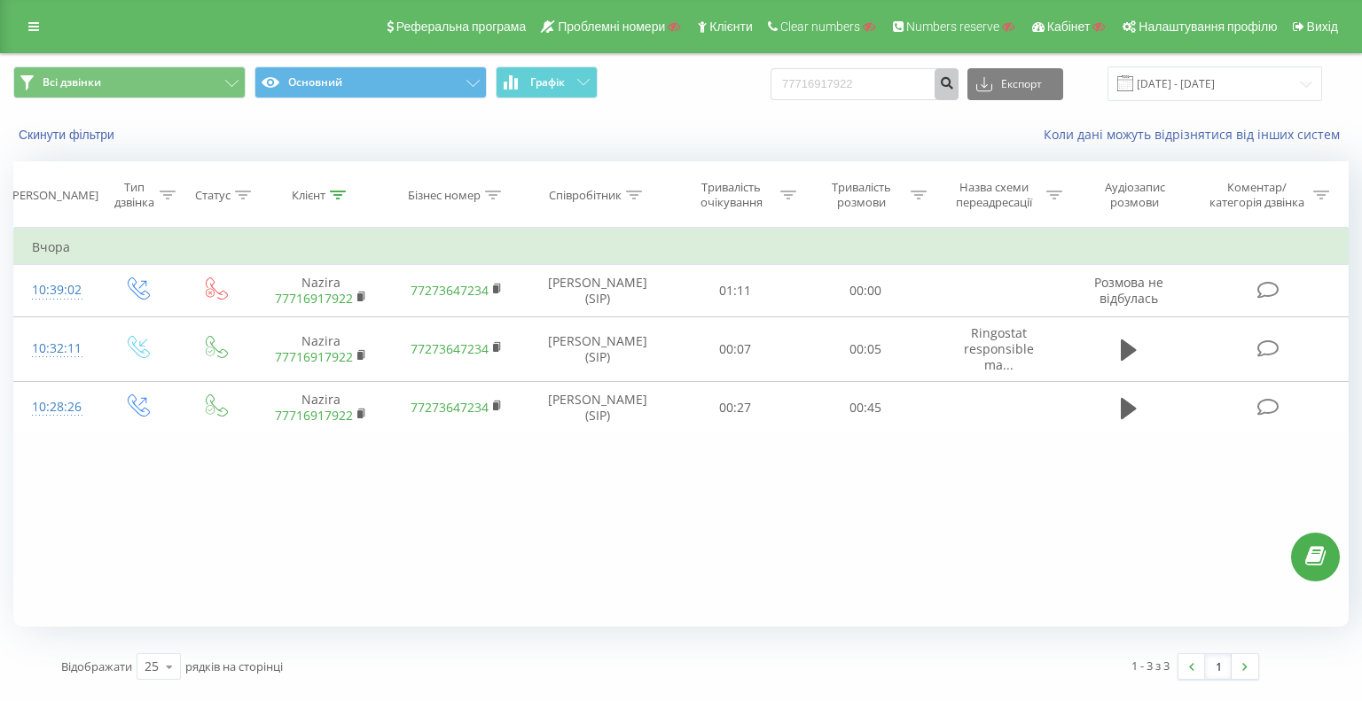
click at [954, 83] on icon "submit" at bounding box center [946, 80] width 15 height 11
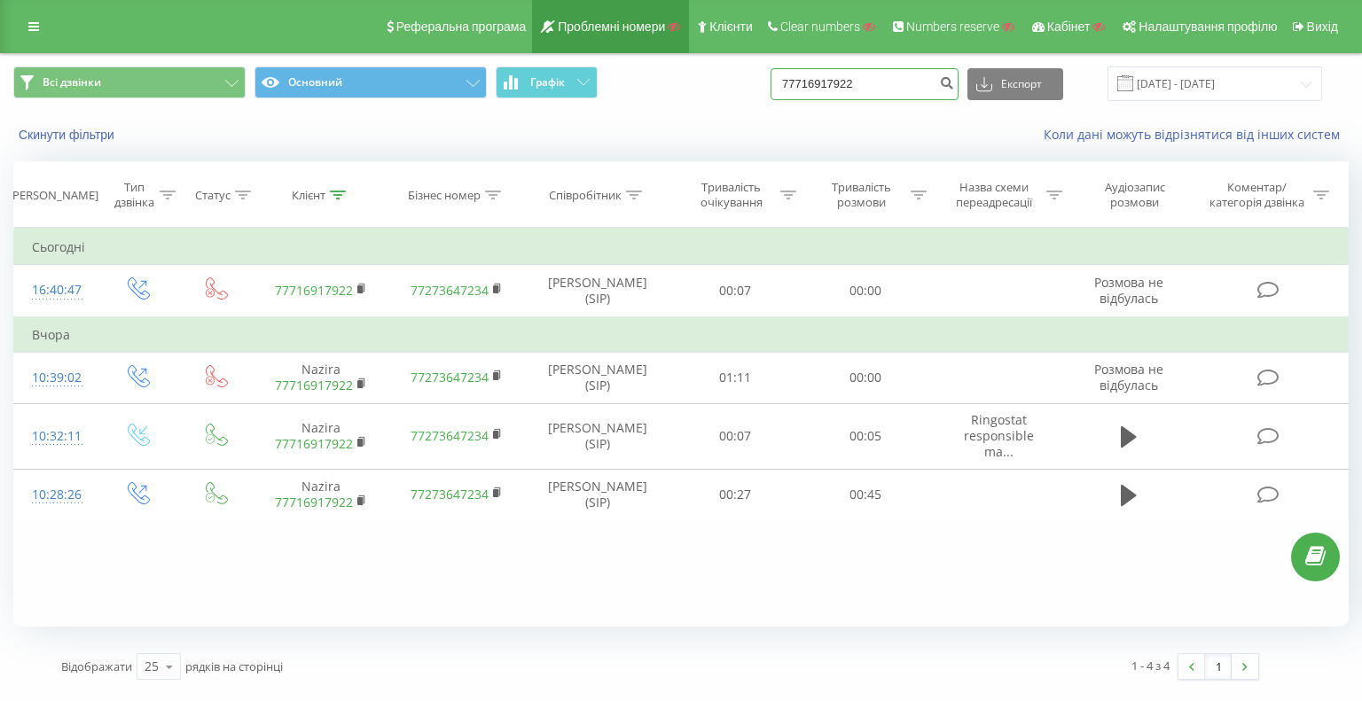
drag, startPoint x: 890, startPoint y: 88, endPoint x: 663, endPoint y: 48, distance: 230.4
click at [679, 51] on div "Реферальна програма Проблемні номери Клієнти Clear numbers Numbers reserve Кабі…" at bounding box center [681, 346] width 1362 height 693
paste input "380505656698"
type input "380505656698"
click at [979, 82] on div "380505656698 Експорт .csv .xls .xlsx 19.05.2025 - 19.08.2025" at bounding box center [1045, 83] width 551 height 35
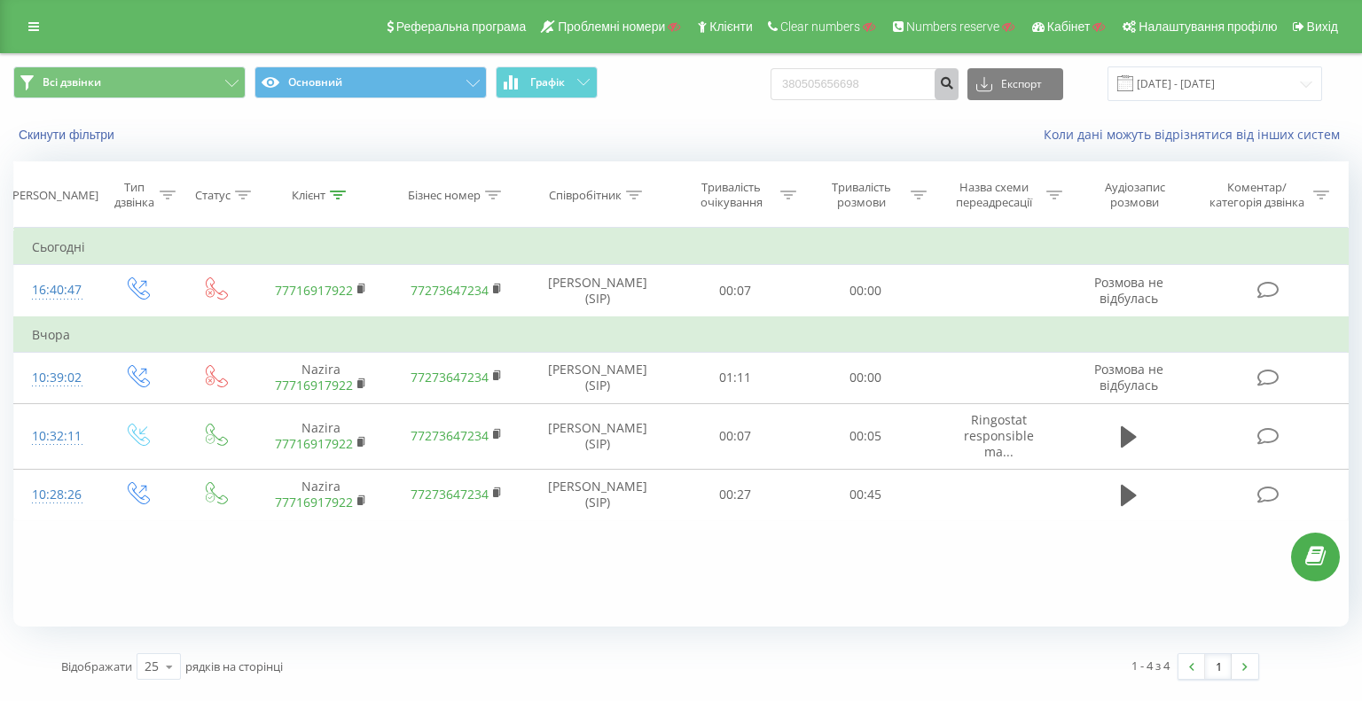
click at [958, 86] on button "submit" at bounding box center [946, 84] width 24 height 32
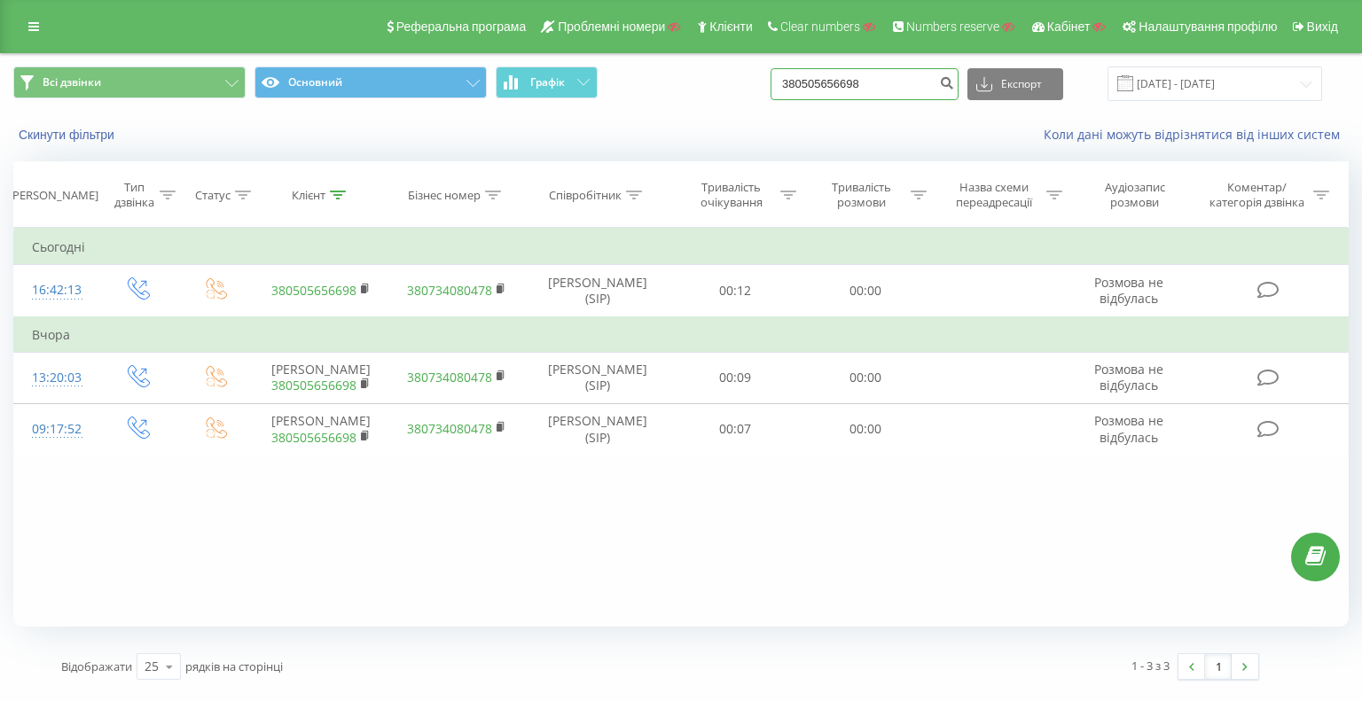
drag, startPoint x: 901, startPoint y: 82, endPoint x: 675, endPoint y: 88, distance: 226.1
click at [702, 84] on div "Всі дзвінки Основний Графік 380505656698 Експорт .csv .xls .xlsx [DATE] - [DATE]" at bounding box center [680, 83] width 1335 height 35
click at [954, 80] on icon "submit" at bounding box center [946, 80] width 15 height 11
drag, startPoint x: 911, startPoint y: 91, endPoint x: 628, endPoint y: 91, distance: 282.8
click at [731, 88] on div "Всі дзвінки Основний Графік 380505656698 Експорт .csv .xls .xlsx 19.05.2025 - 1…" at bounding box center [680, 83] width 1335 height 35
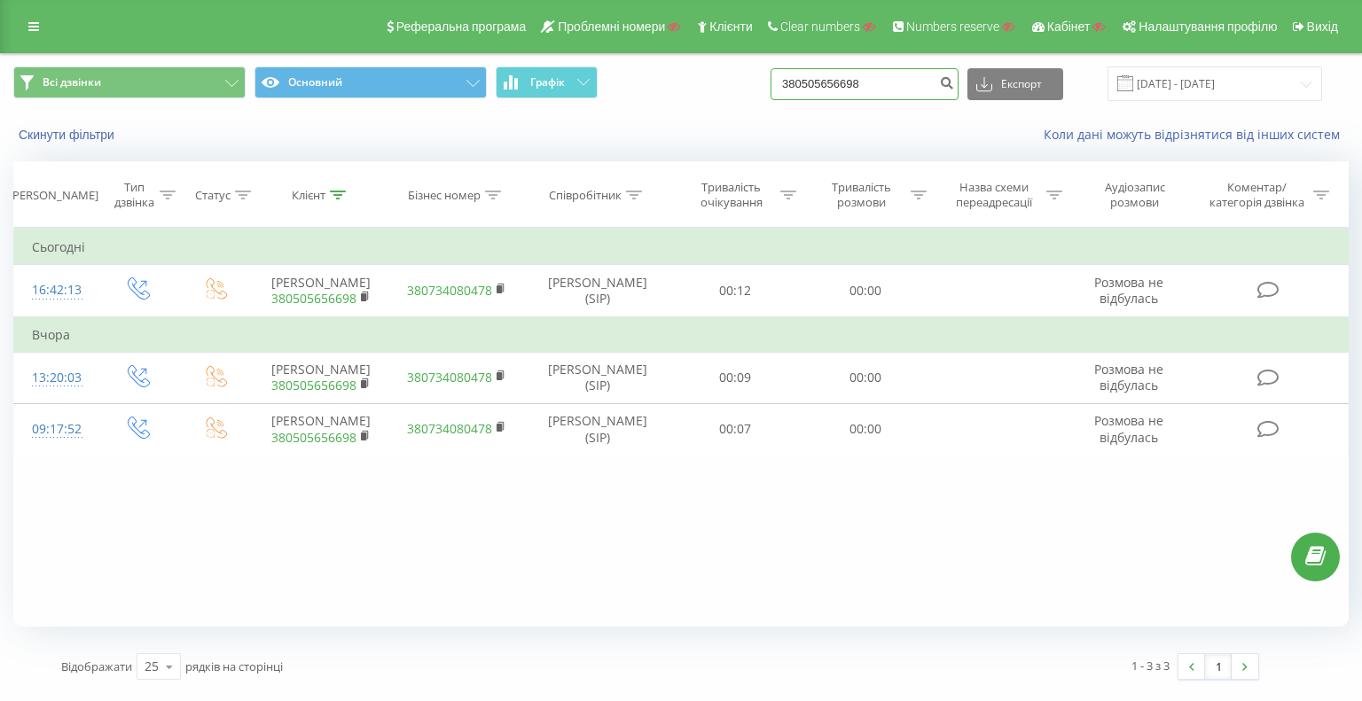
paste input "936481664"
type input "380936481664"
click at [958, 89] on button "submit" at bounding box center [946, 84] width 24 height 32
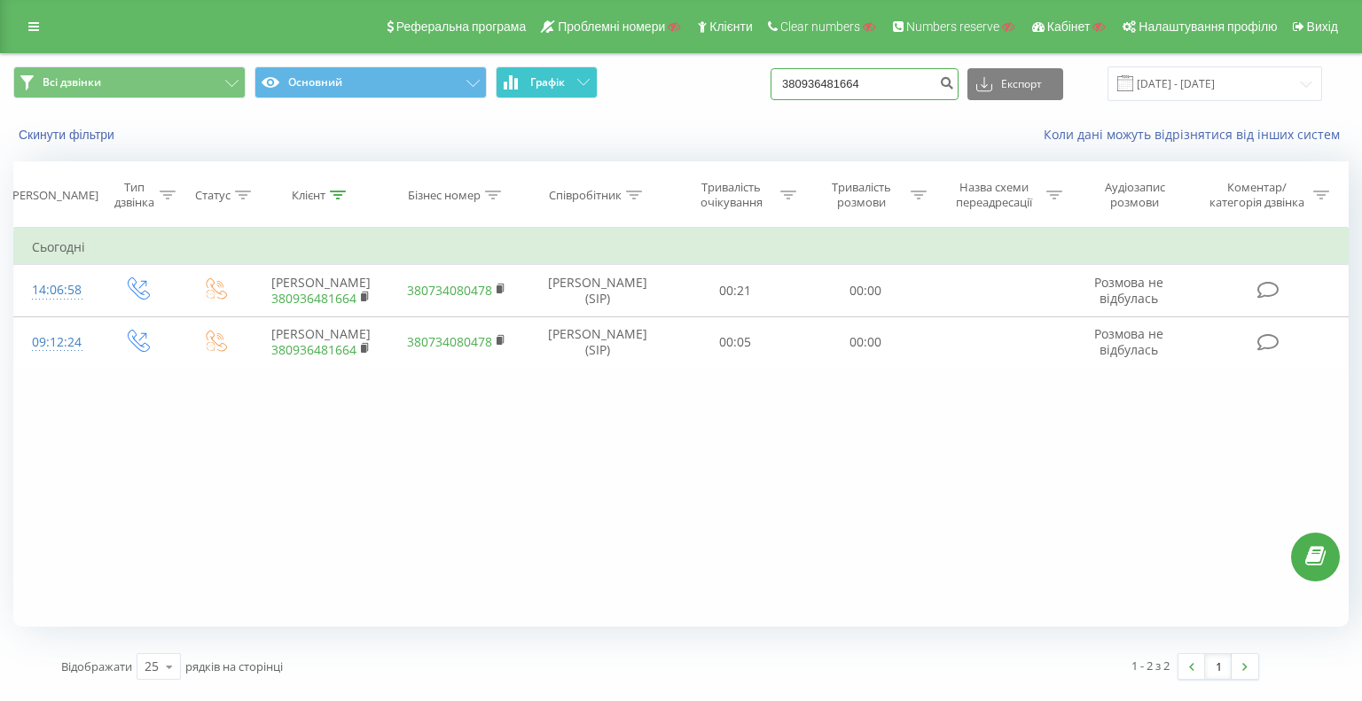
click at [621, 82] on div "Всі дзвінки Основний Графік 380936481664 Експорт .csv .xls .xlsx [DATE] - [DATE]" at bounding box center [680, 83] width 1335 height 35
paste input "673396587"
type input "380673396587"
click at [958, 76] on button "submit" at bounding box center [946, 84] width 24 height 32
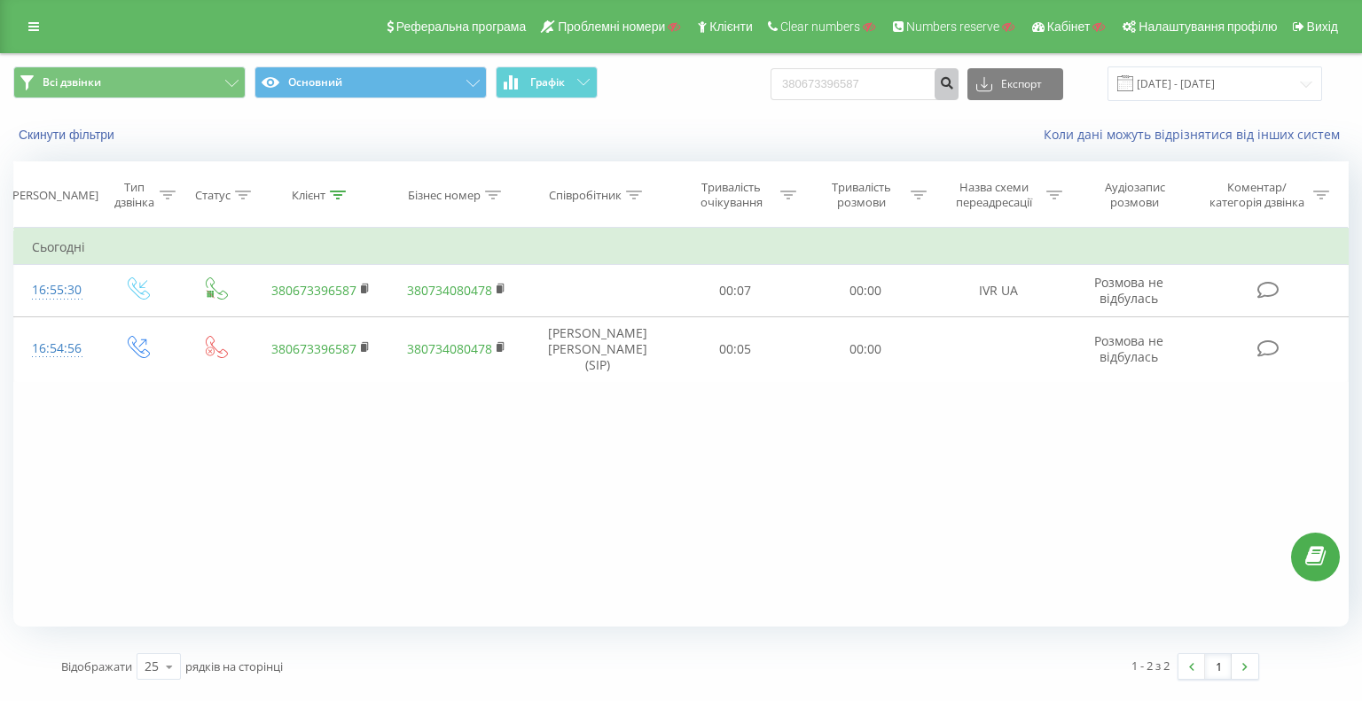
click at [954, 77] on icon "submit" at bounding box center [946, 80] width 15 height 11
